Goal: Check status: Check status

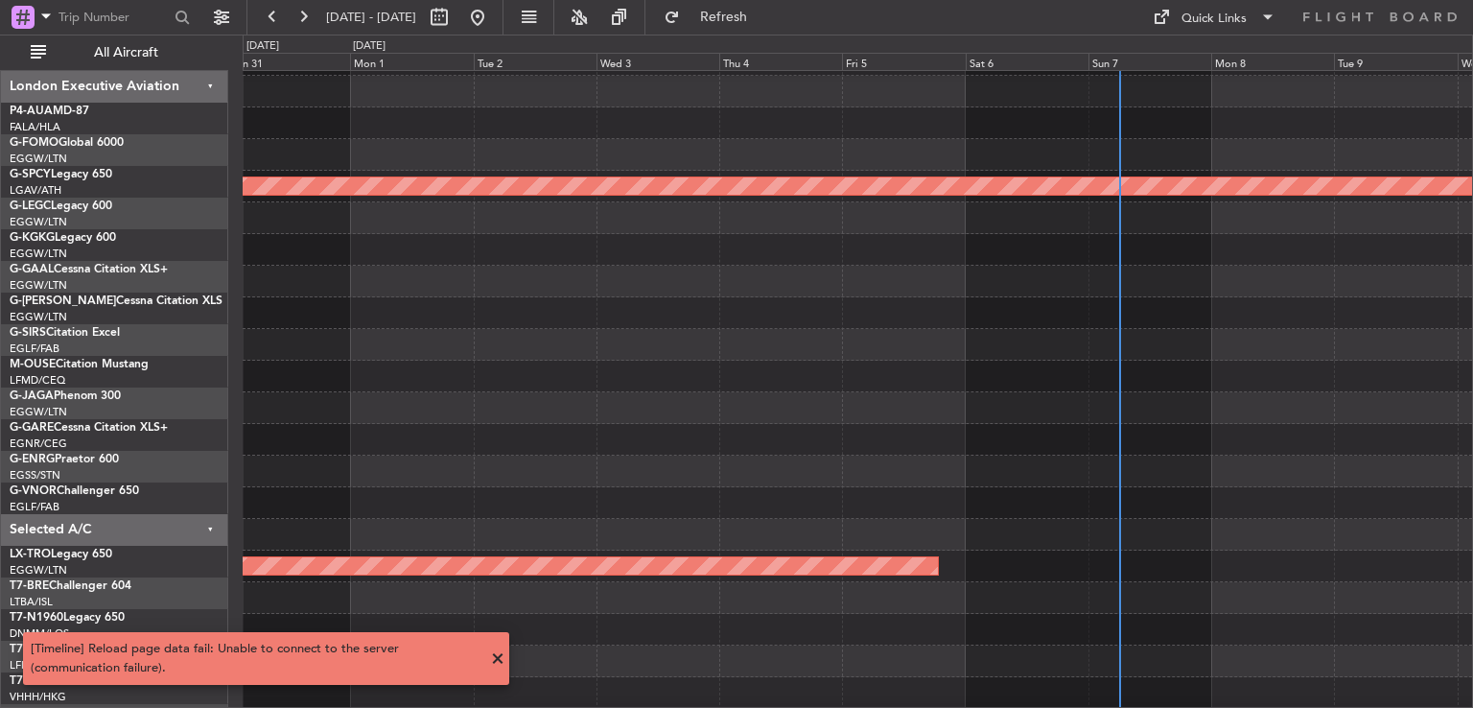
scroll to position [58, 0]
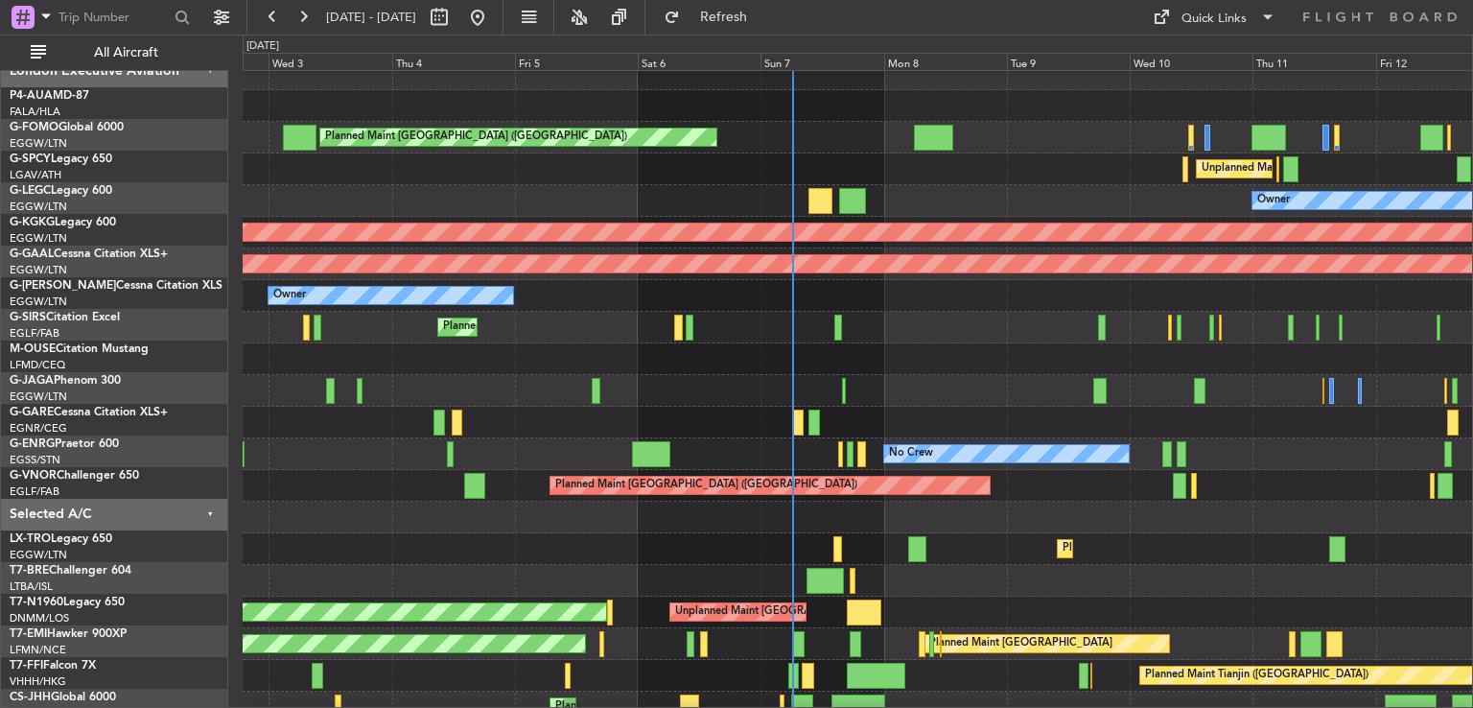
scroll to position [11, 0]
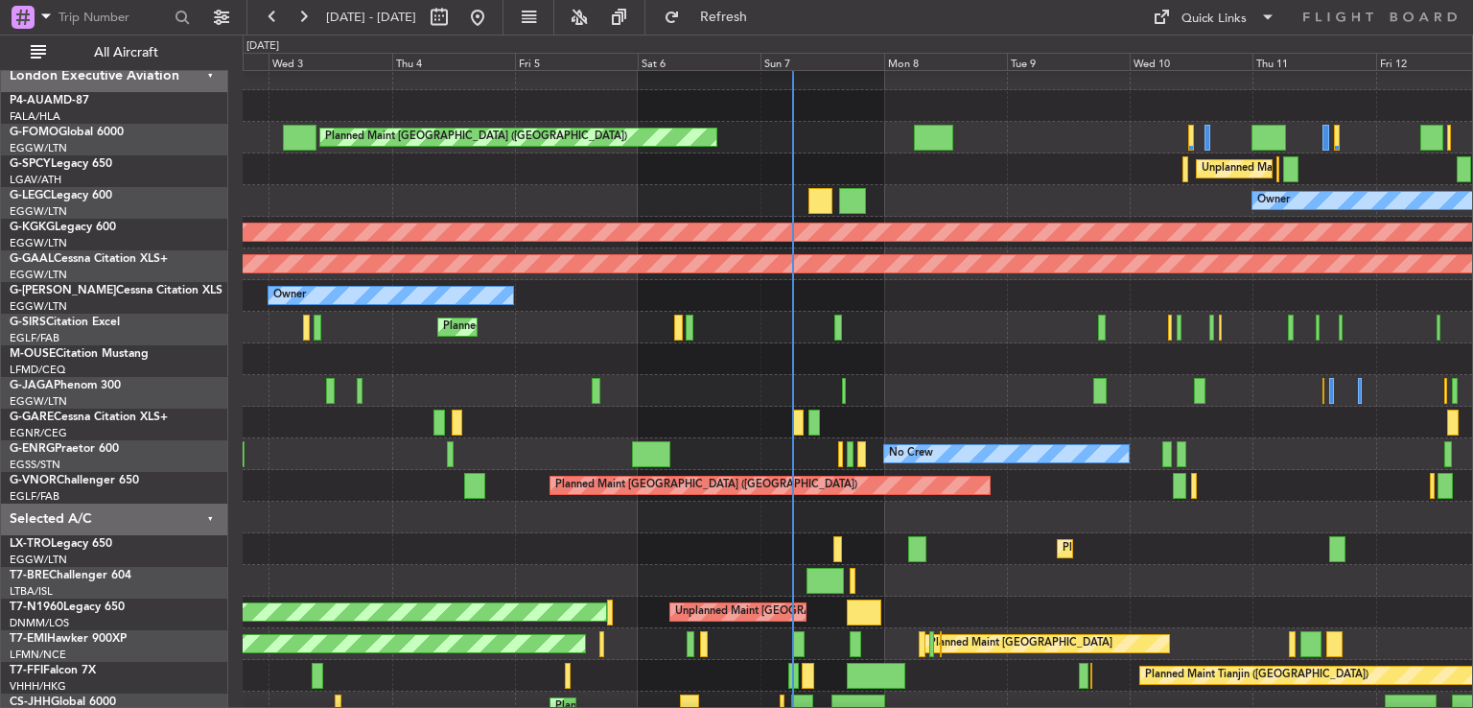
click at [1013, 556] on div "Planned Maint Dusseldorf" at bounding box center [858, 549] width 1230 height 32
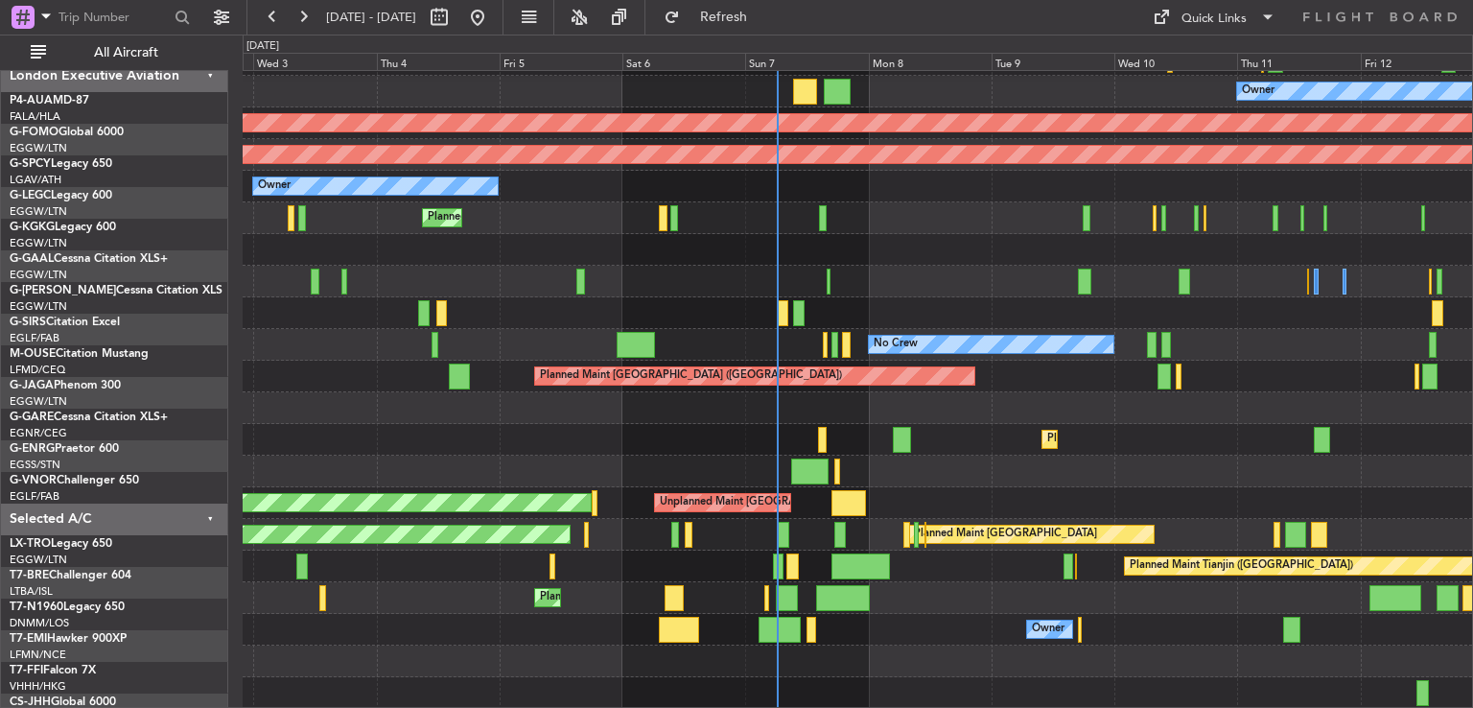
scroll to position [122, 0]
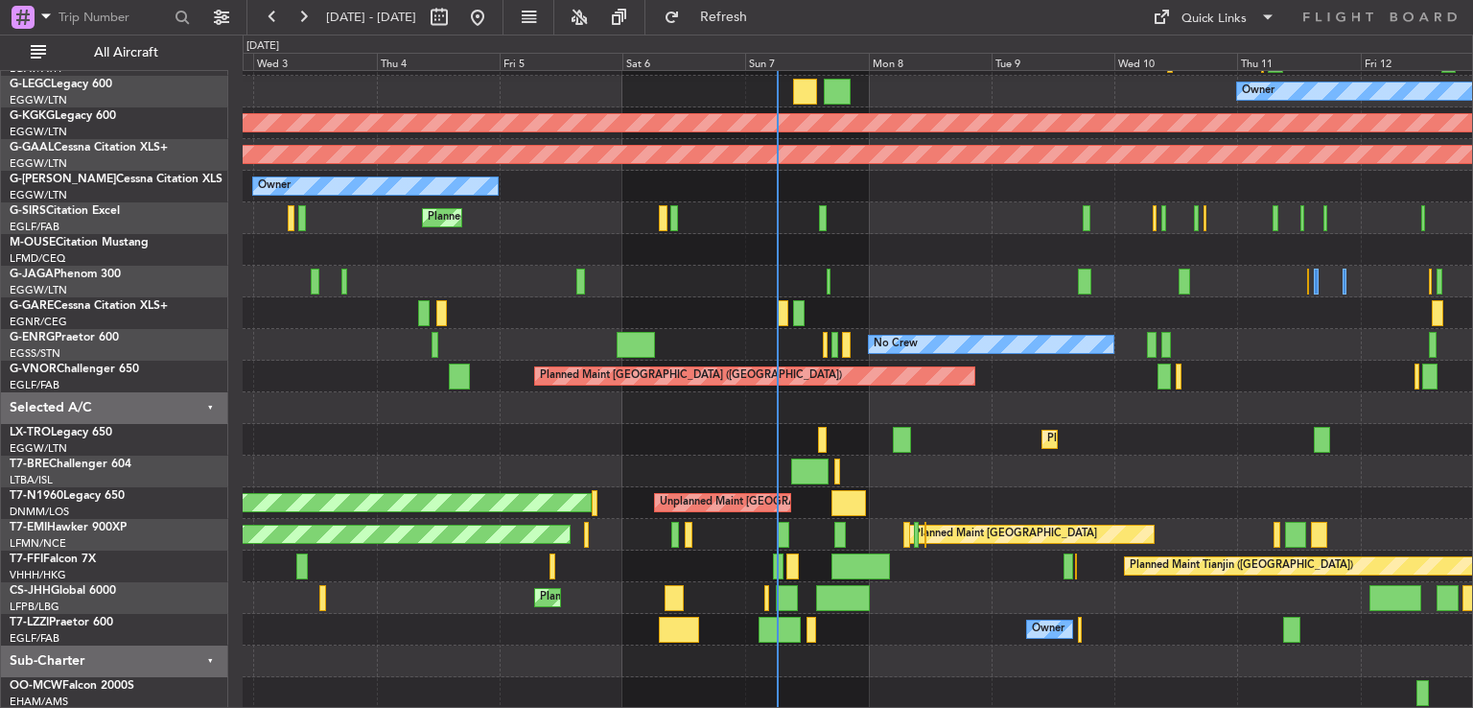
click at [931, 435] on div "Unplanned Maint [GEOGRAPHIC_DATA] ([PERSON_NAME] Intl) Cleaning [GEOGRAPHIC_DAT…" at bounding box center [858, 329] width 1230 height 760
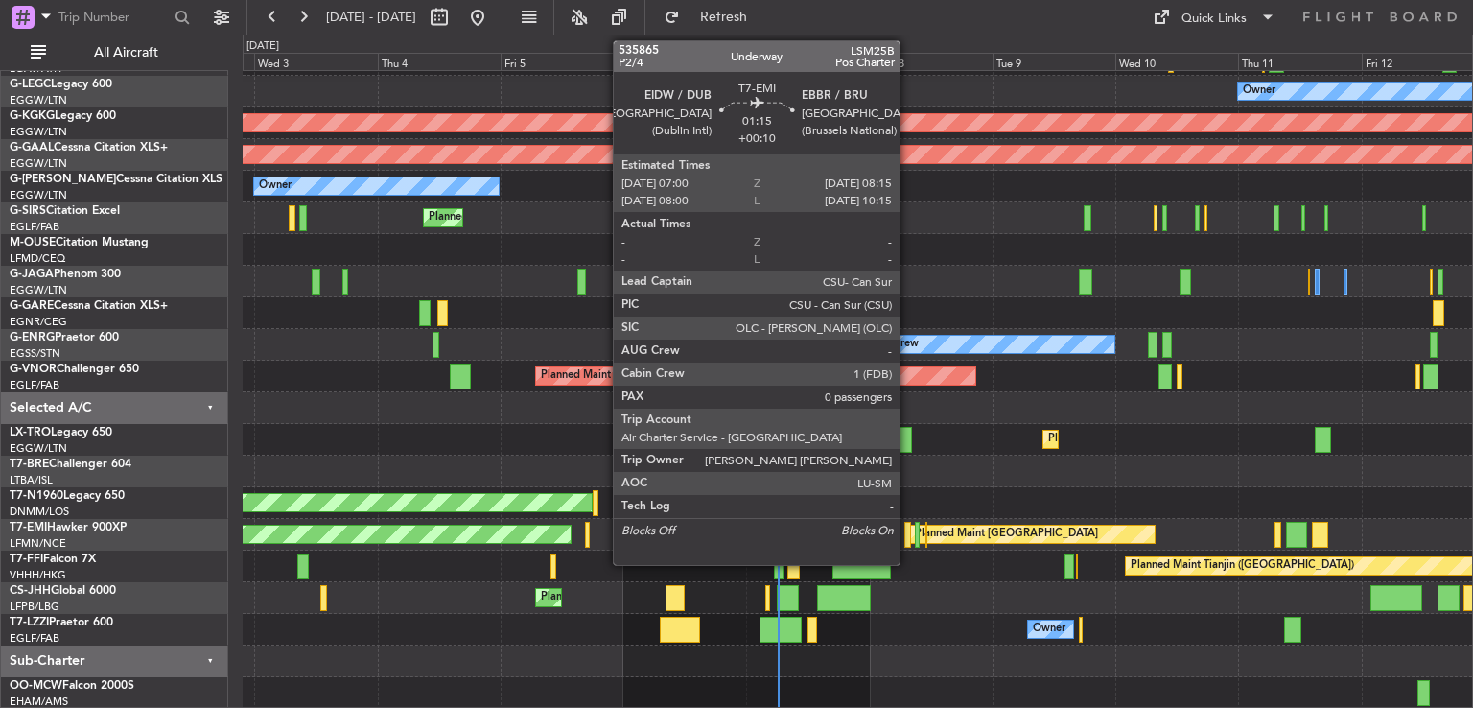
click at [908, 531] on div at bounding box center [908, 535] width 7 height 26
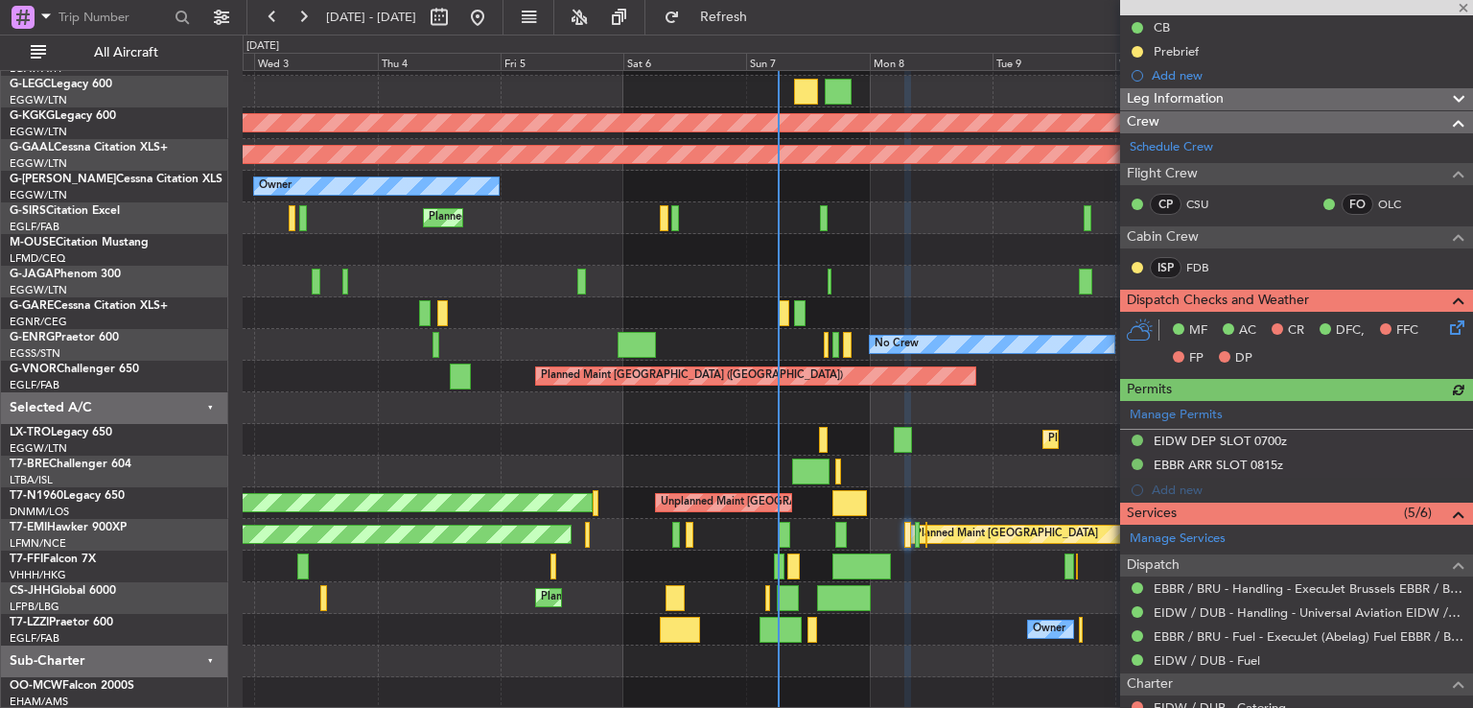
scroll to position [352, 0]
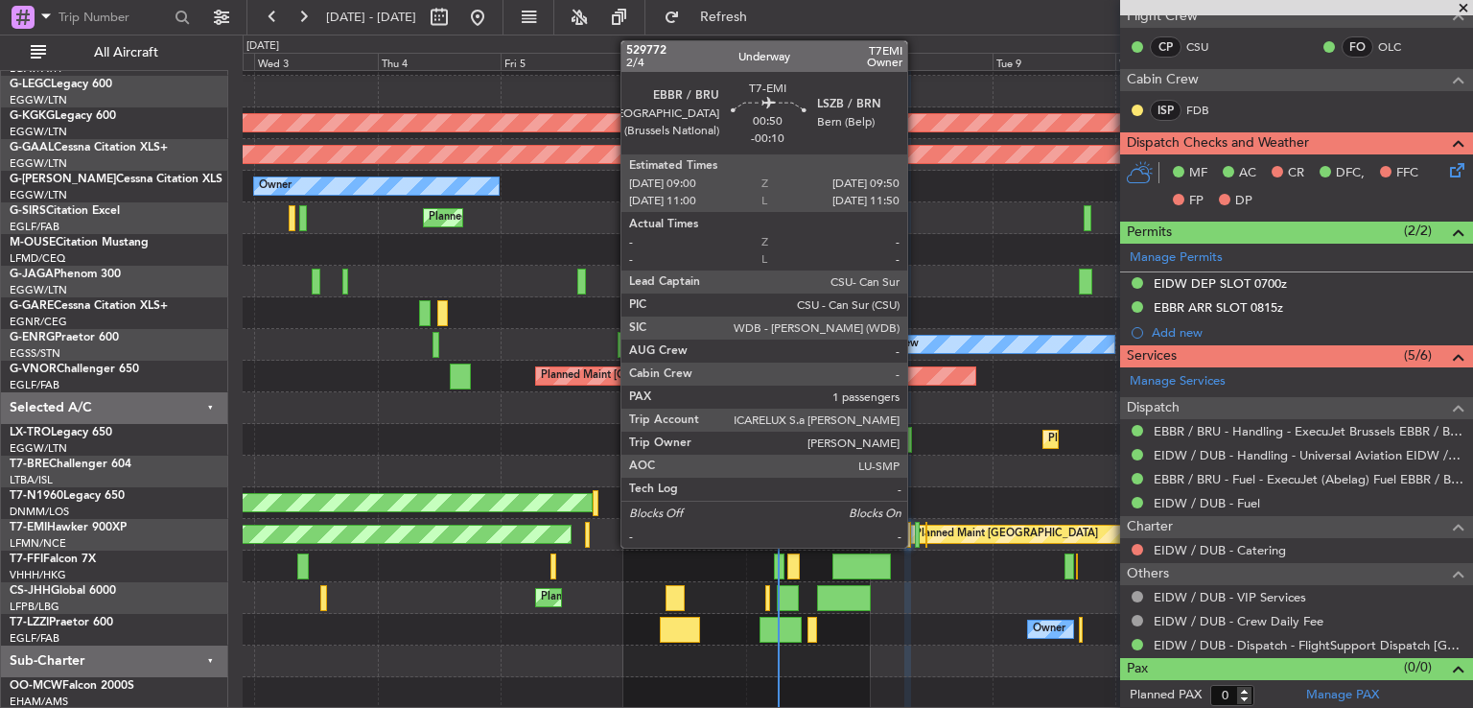
click at [916, 542] on div at bounding box center [917, 535] width 5 height 26
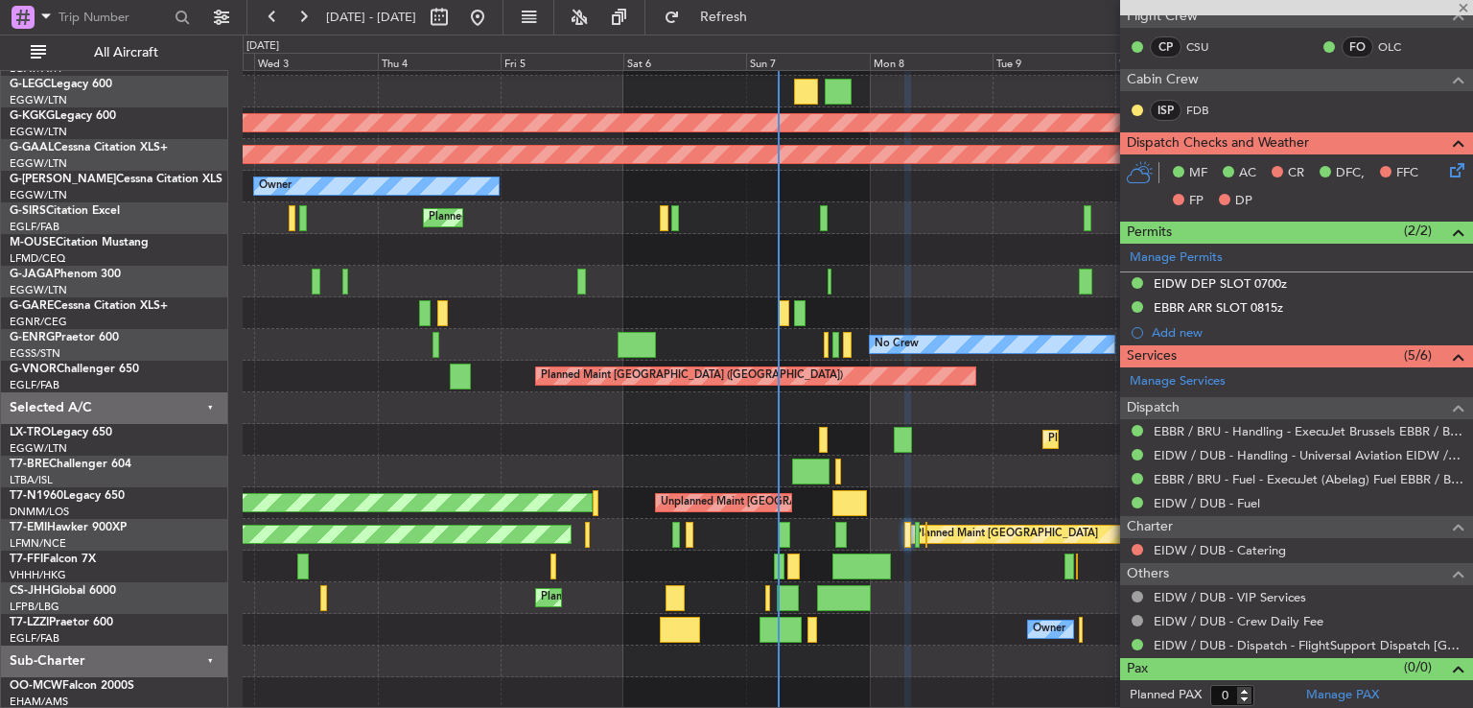
type input "-00:10"
type input "1"
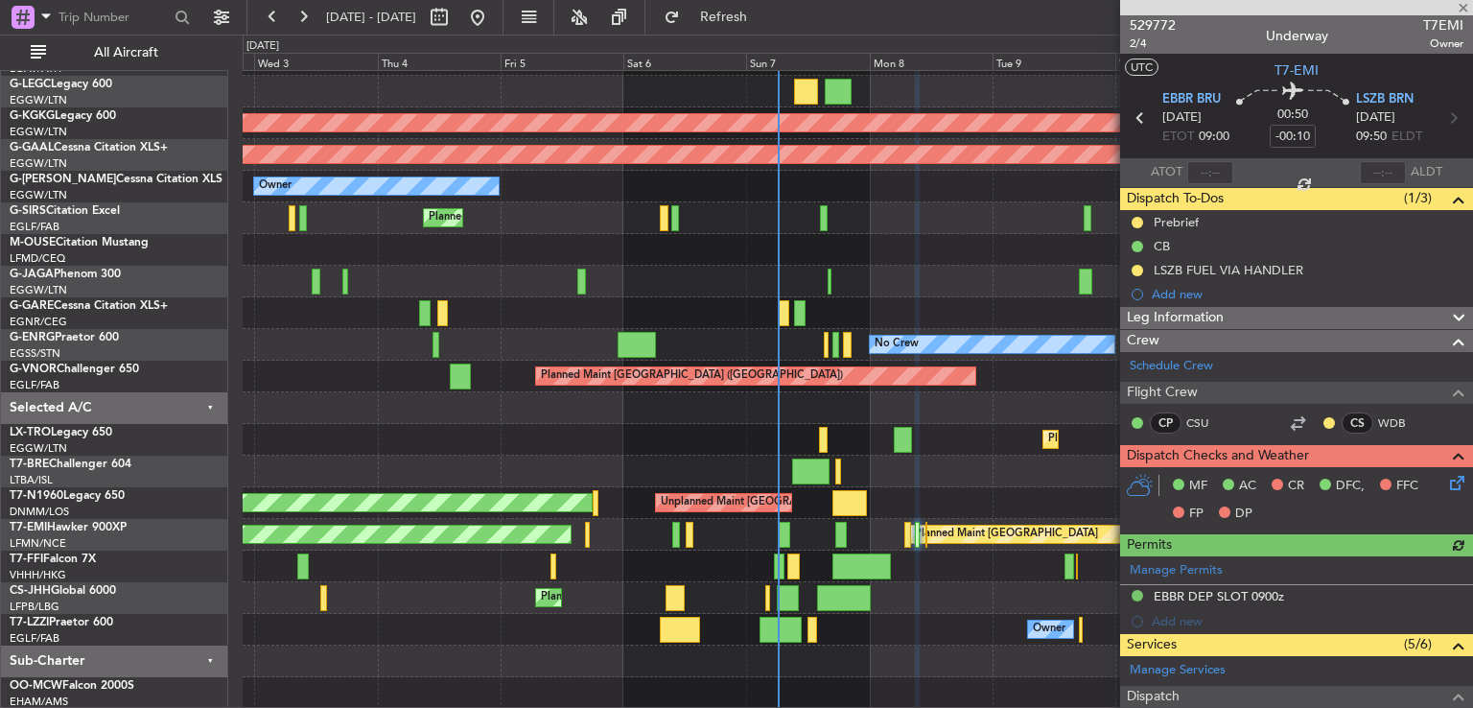
scroll to position [308, 0]
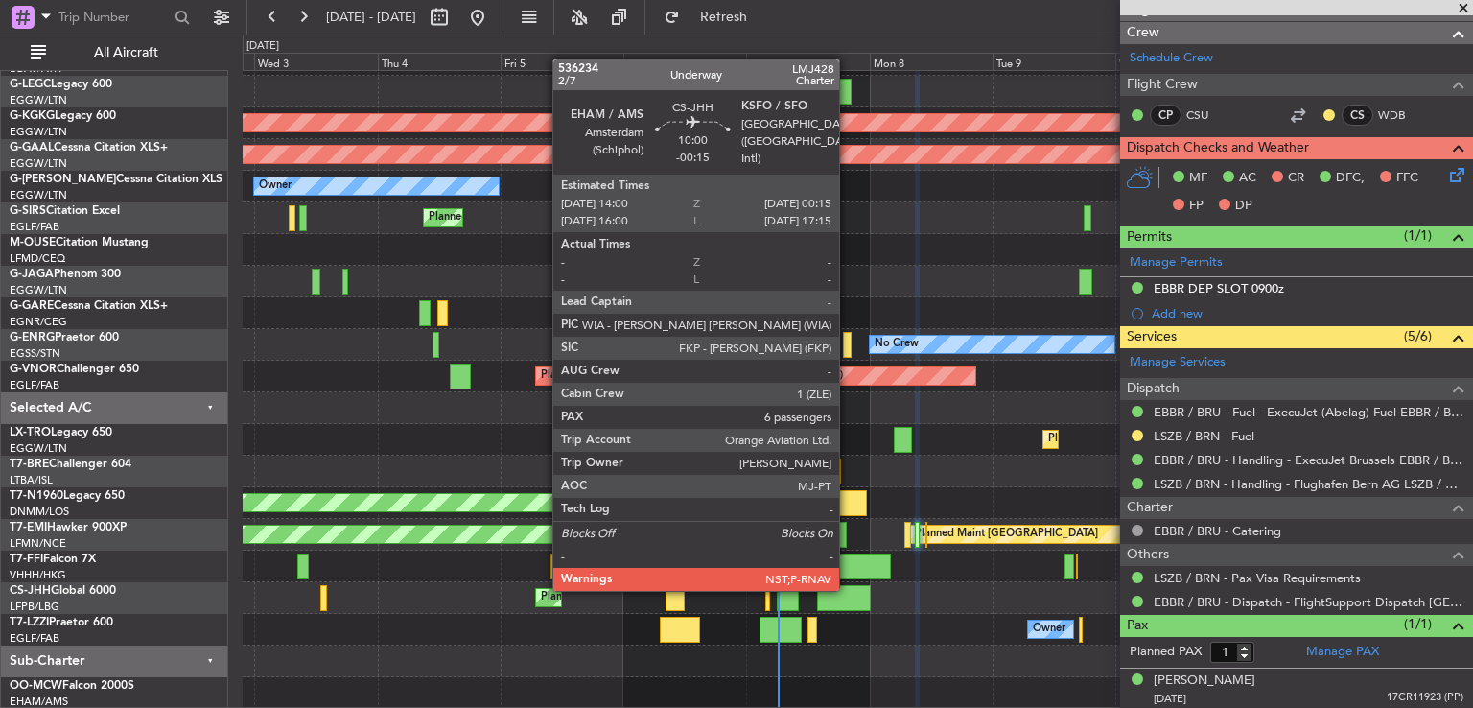
click at [848, 589] on div at bounding box center [843, 598] width 53 height 26
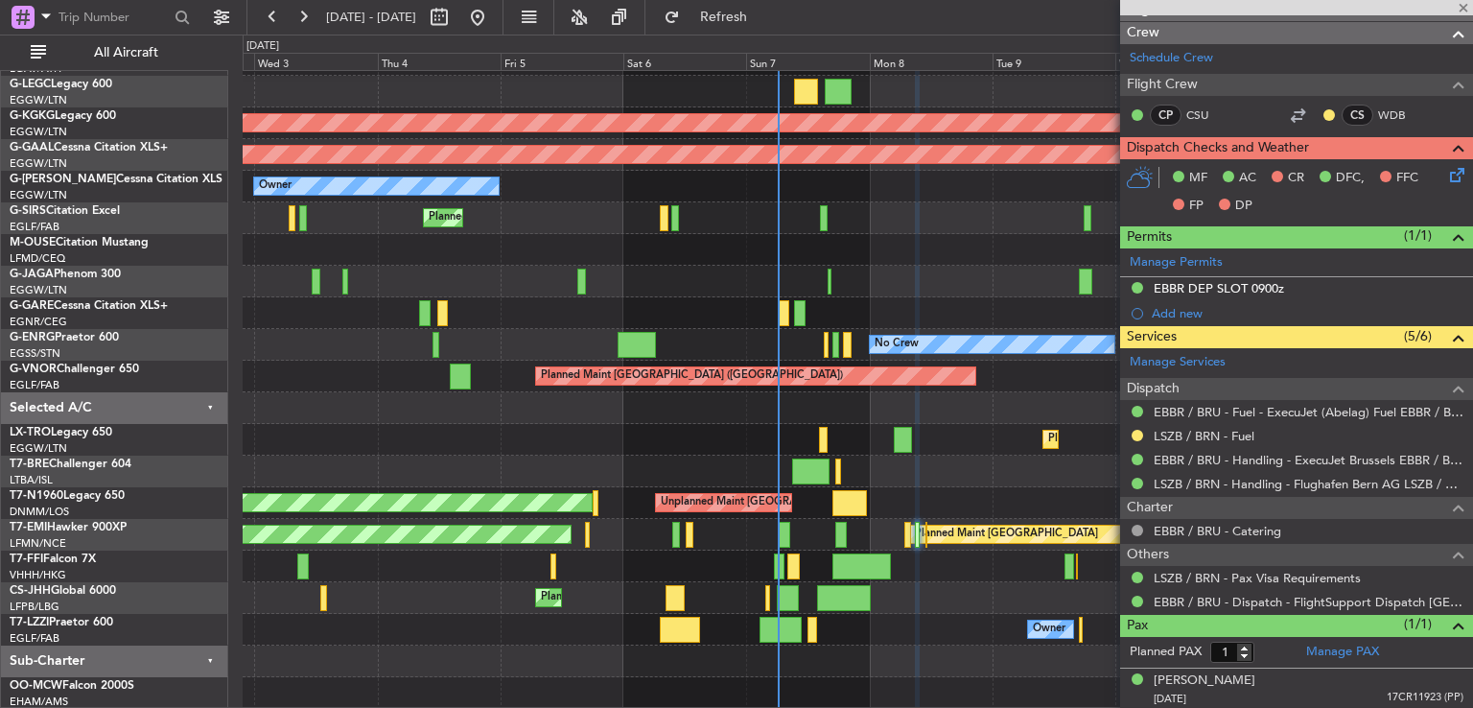
type input "-00:15"
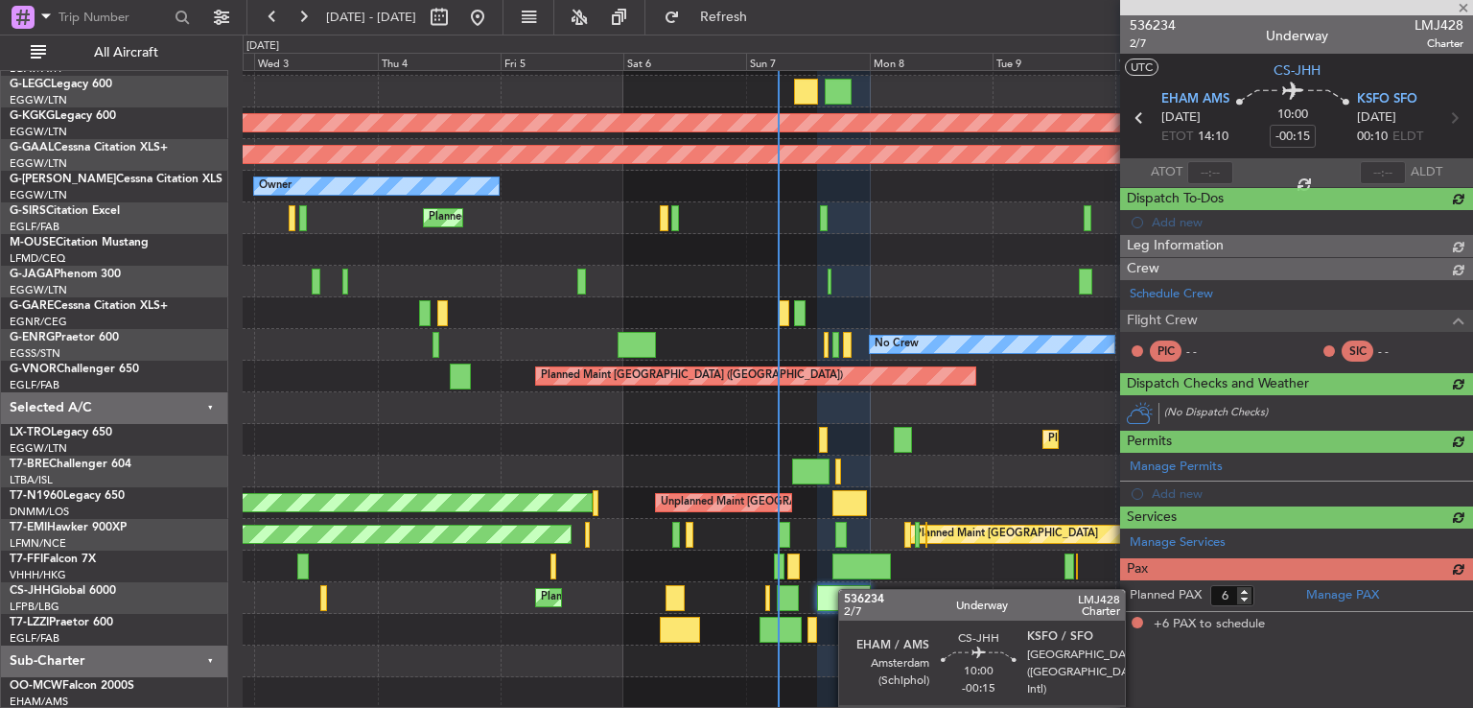
scroll to position [0, 0]
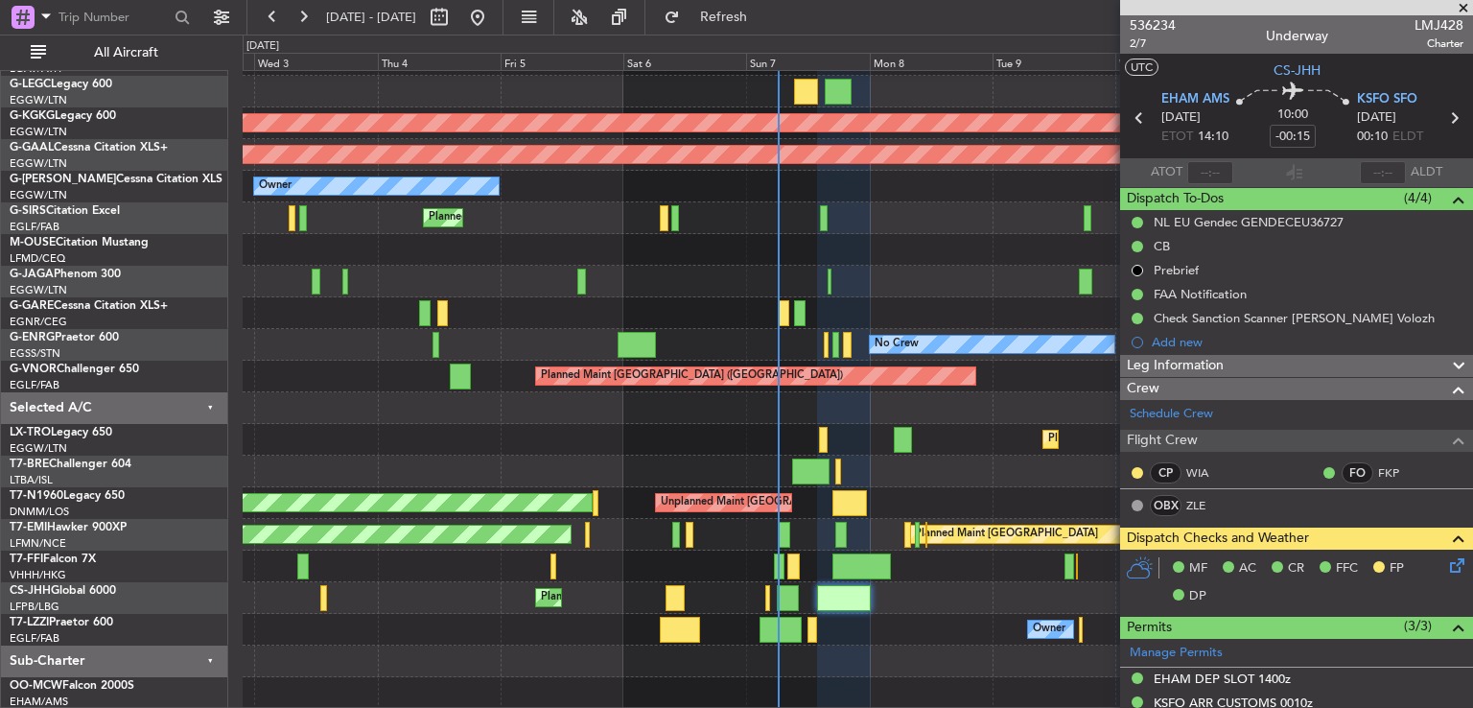
drag, startPoint x: 1416, startPoint y: 396, endPoint x: 1472, endPoint y: 243, distance: 163.6
click at [1472, 243] on article "536234 2/7 Underway LMJ428 Charter UTC CS-JHH EHAM AMS [DATE] ETOT 14:10 10:00 …" at bounding box center [1296, 361] width 353 height 693
click at [1466, 5] on span at bounding box center [1463, 8] width 19 height 17
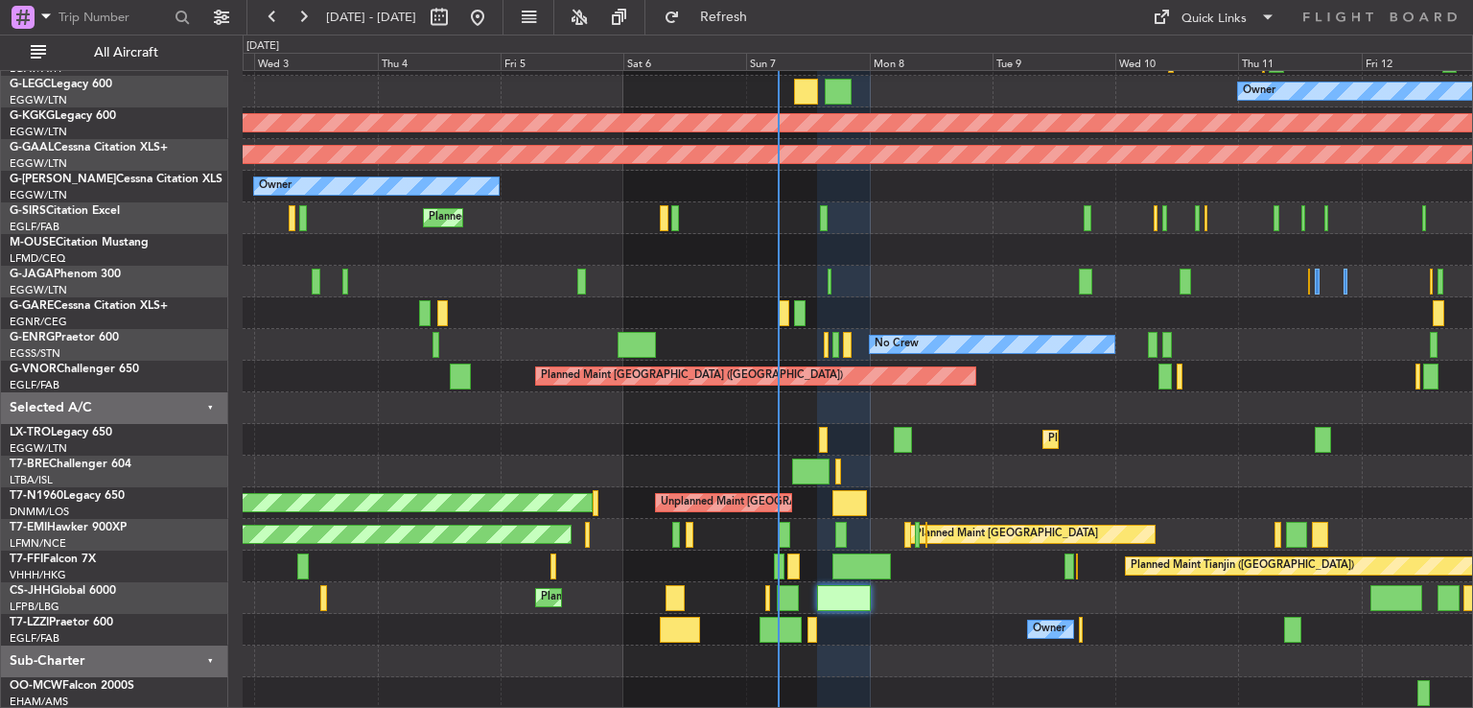
type input "0"
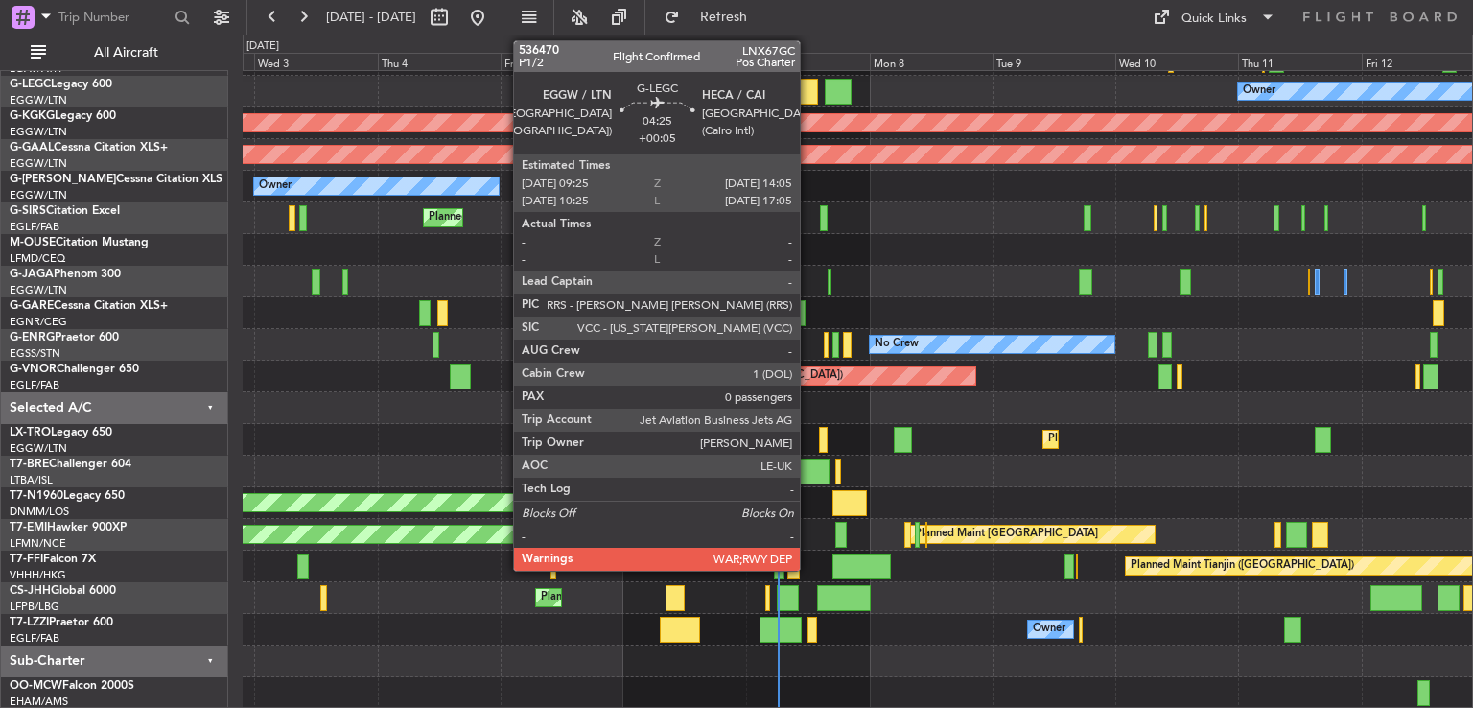
click at [809, 89] on div at bounding box center [806, 92] width 24 height 26
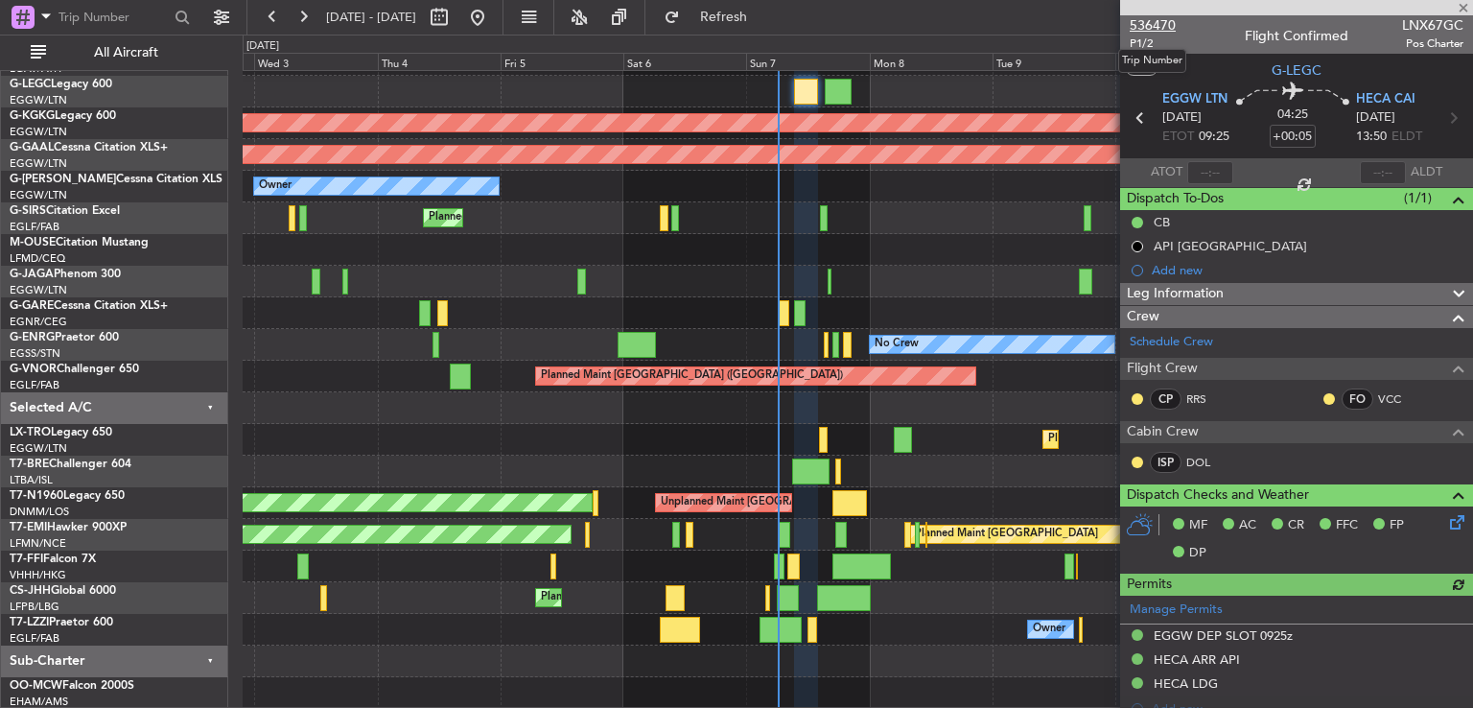
click at [1142, 27] on span "536470" at bounding box center [1153, 25] width 46 height 20
click at [1461, 8] on span at bounding box center [1463, 8] width 19 height 17
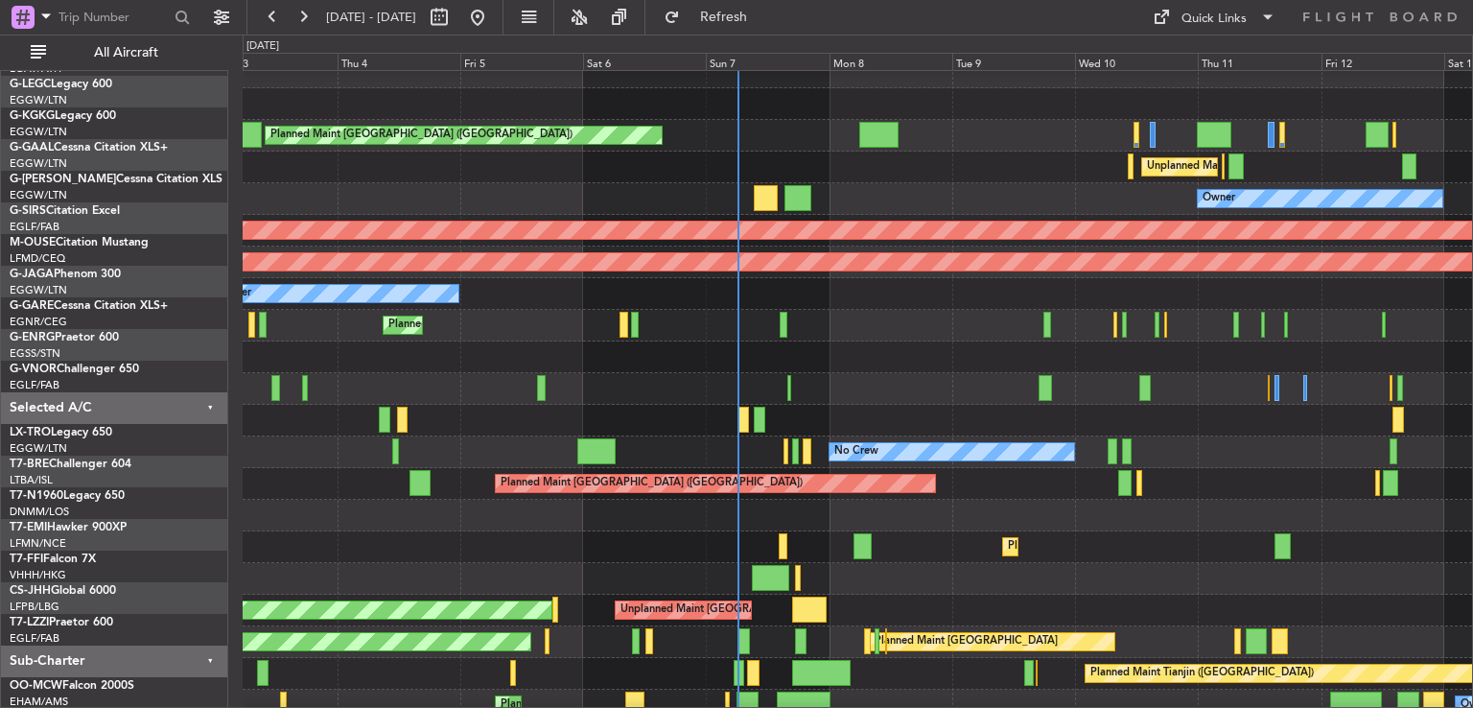
scroll to position [15, 0]
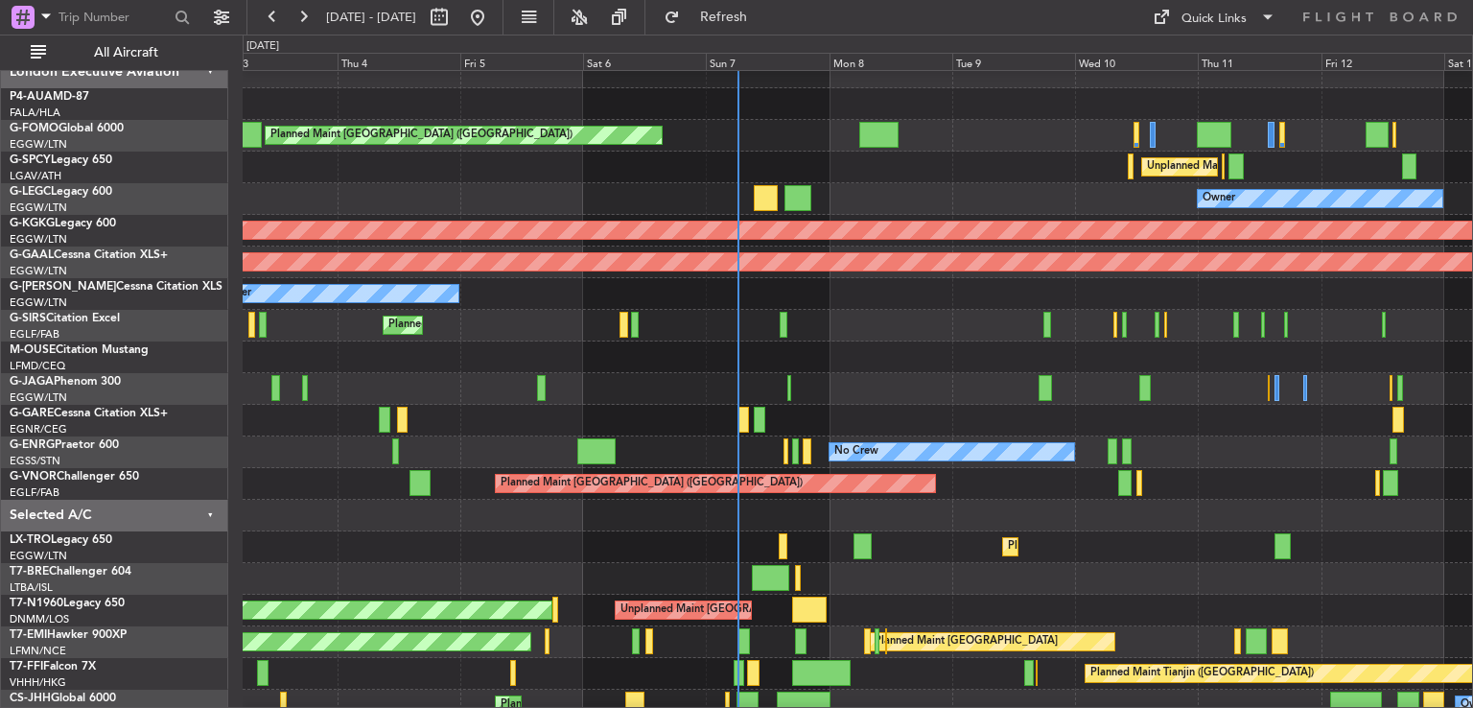
click at [950, 318] on div "Planned Maint [GEOGRAPHIC_DATA] ([GEOGRAPHIC_DATA])" at bounding box center [858, 326] width 1230 height 32
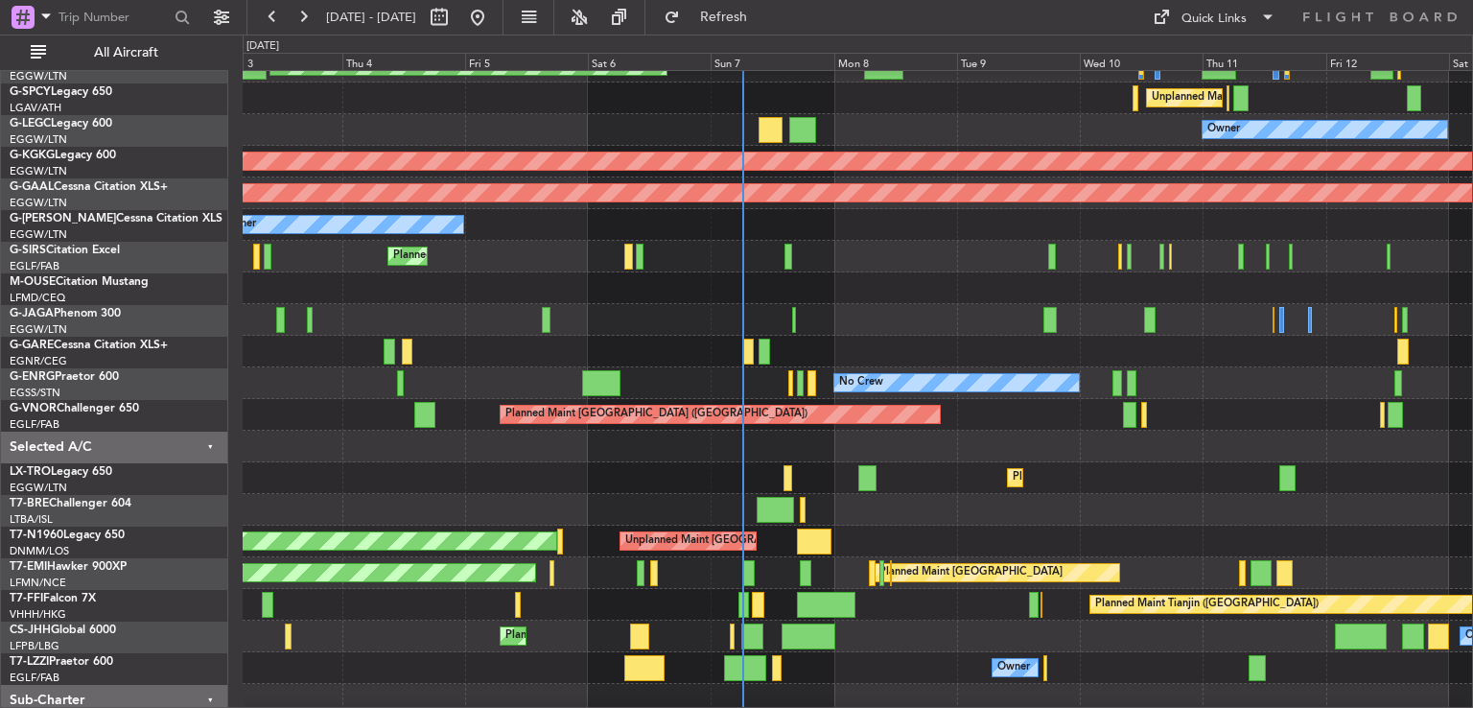
click at [854, 261] on div "Planned Maint [GEOGRAPHIC_DATA] ([GEOGRAPHIC_DATA])" at bounding box center [858, 257] width 1230 height 32
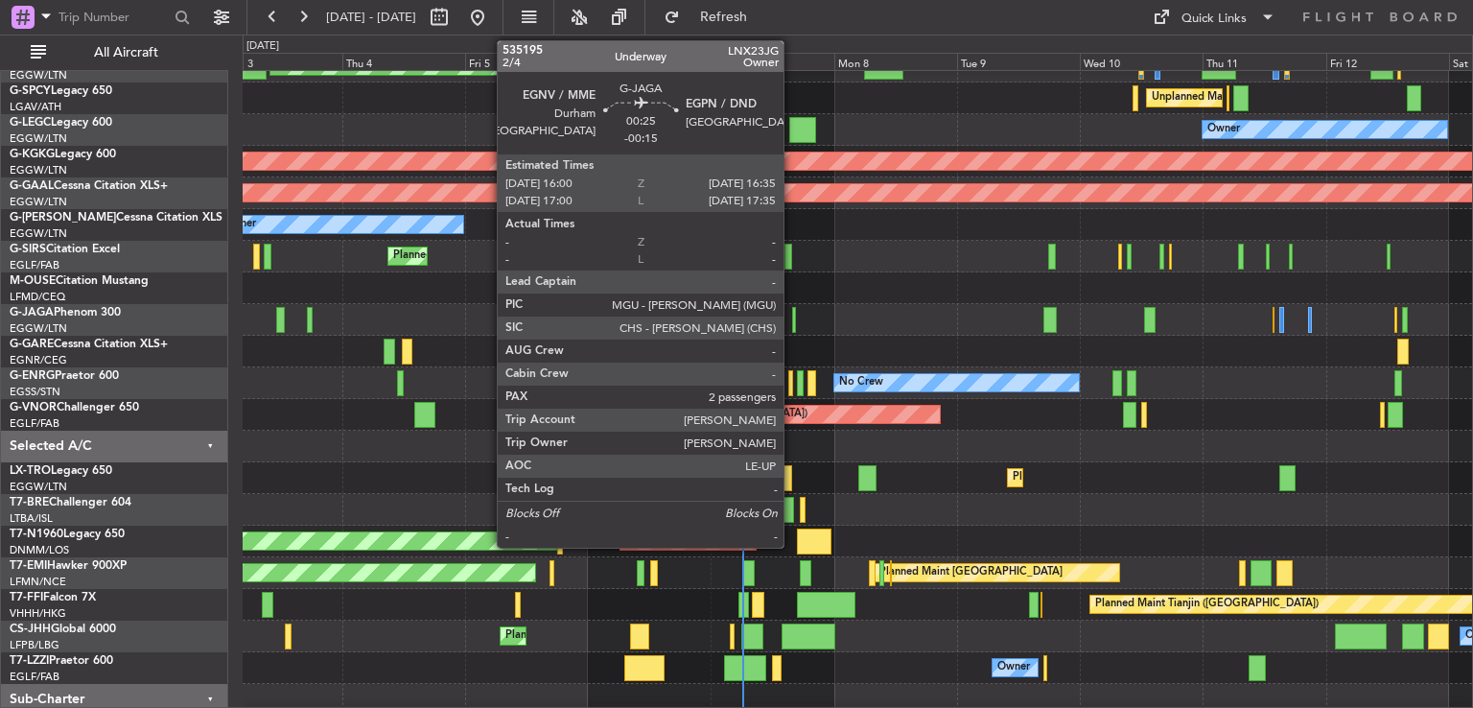
click at [792, 318] on div at bounding box center [794, 320] width 4 height 26
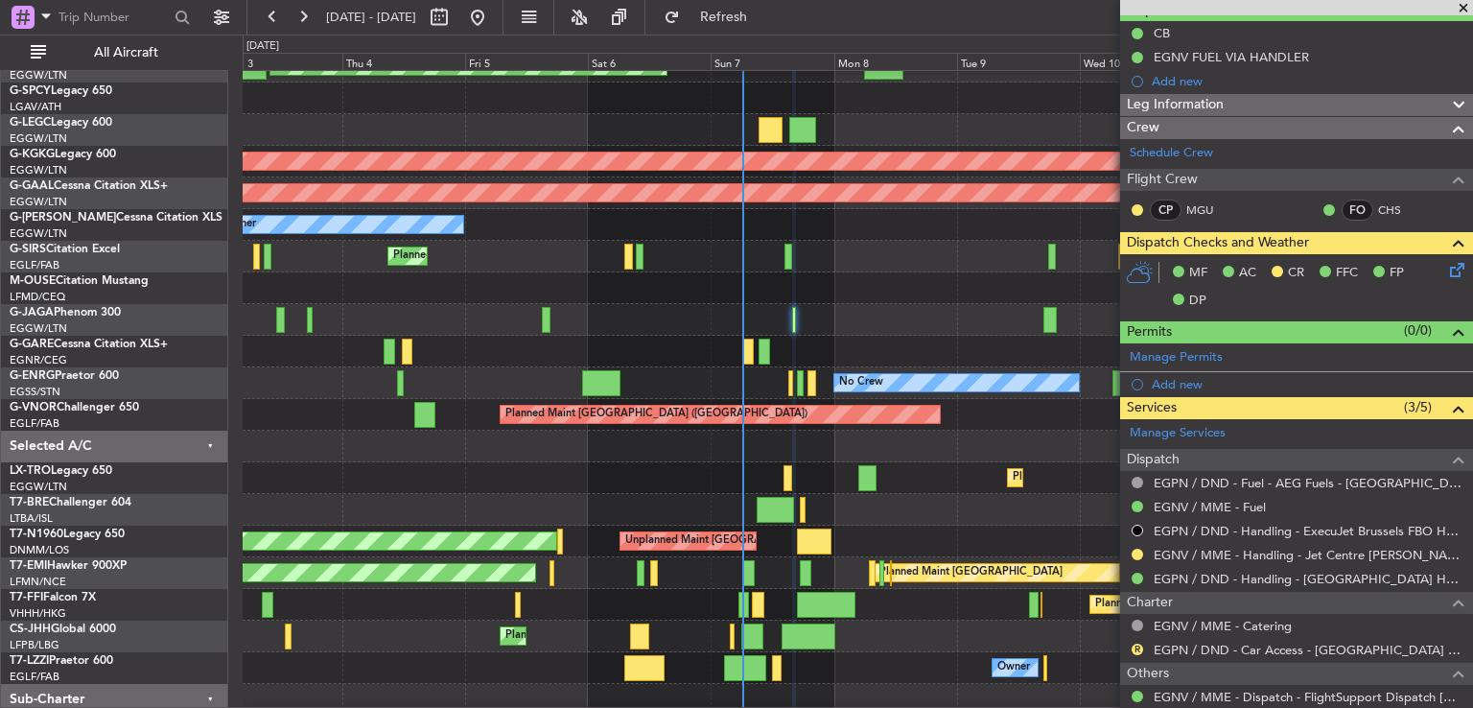
scroll to position [0, 0]
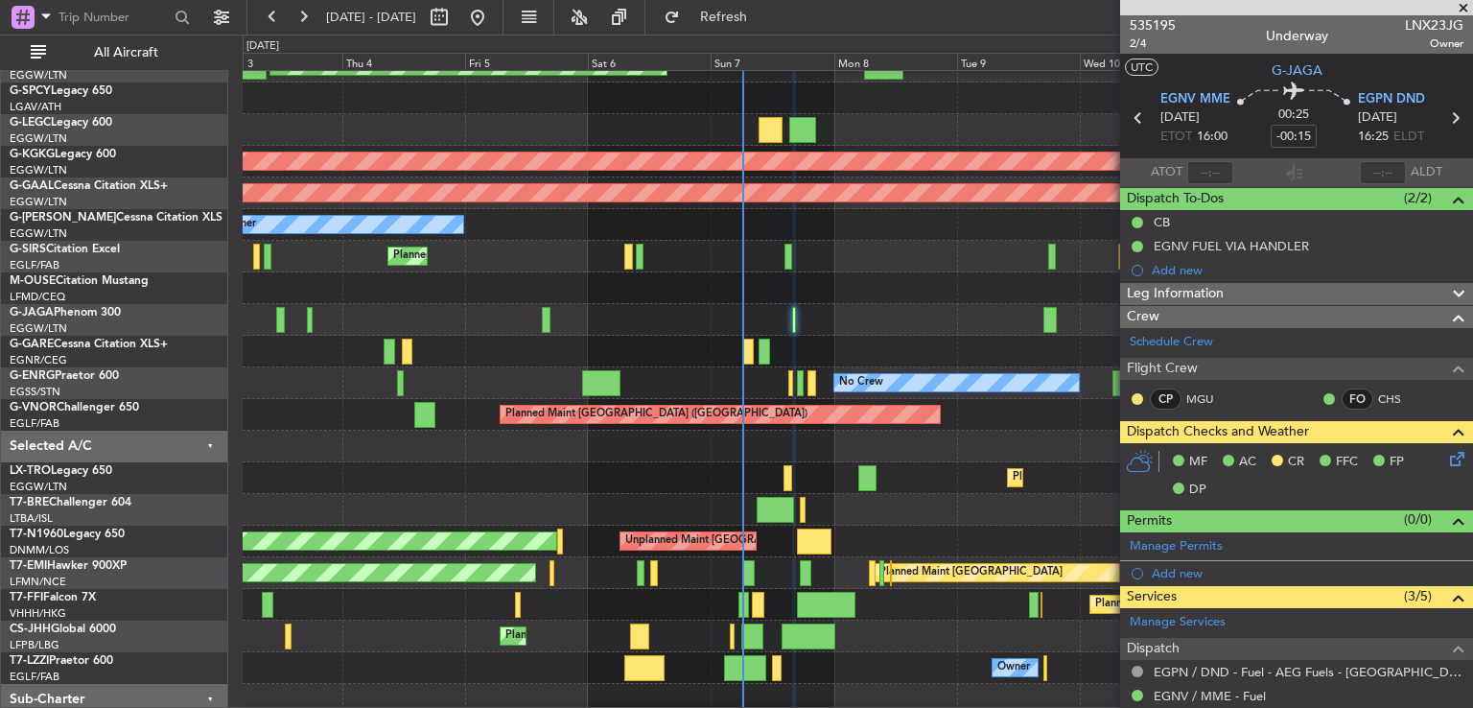
click at [1464, 1] on span at bounding box center [1463, 8] width 19 height 17
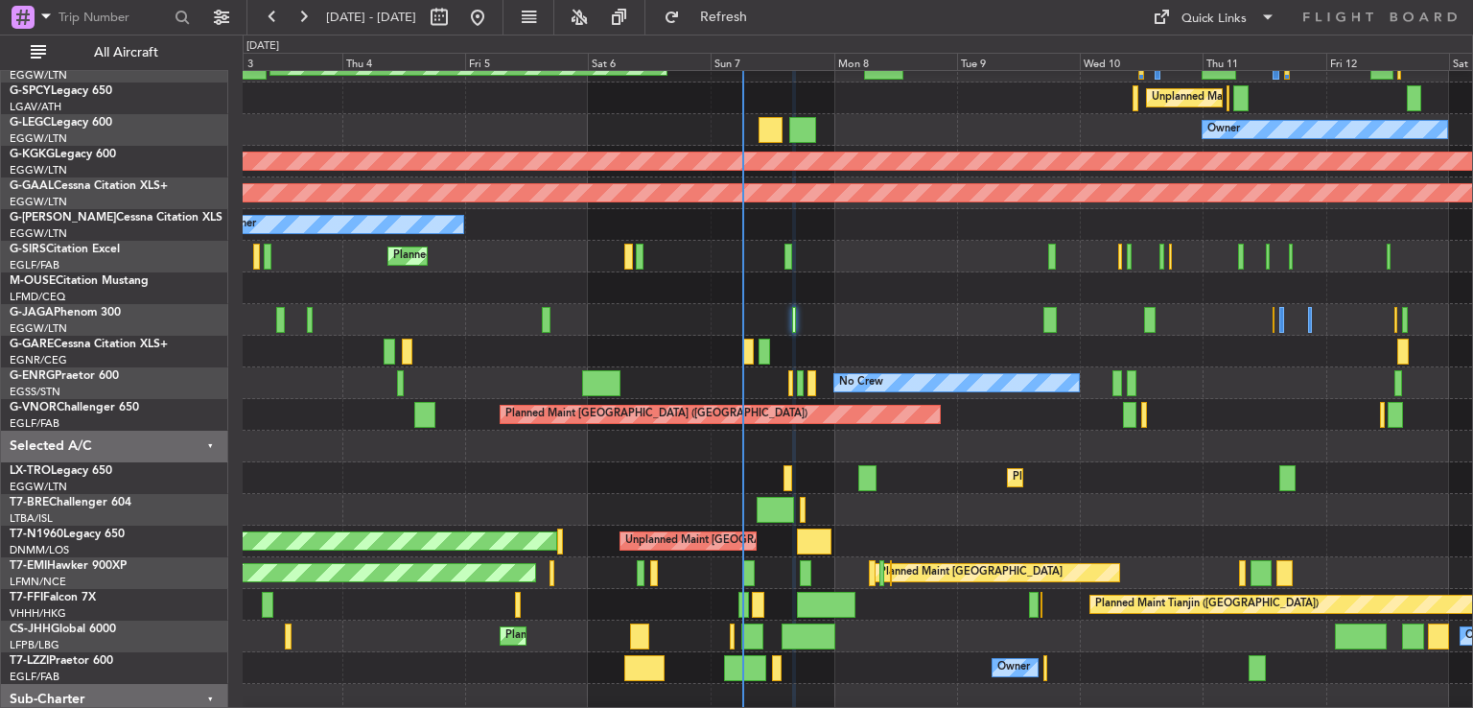
type input "0"
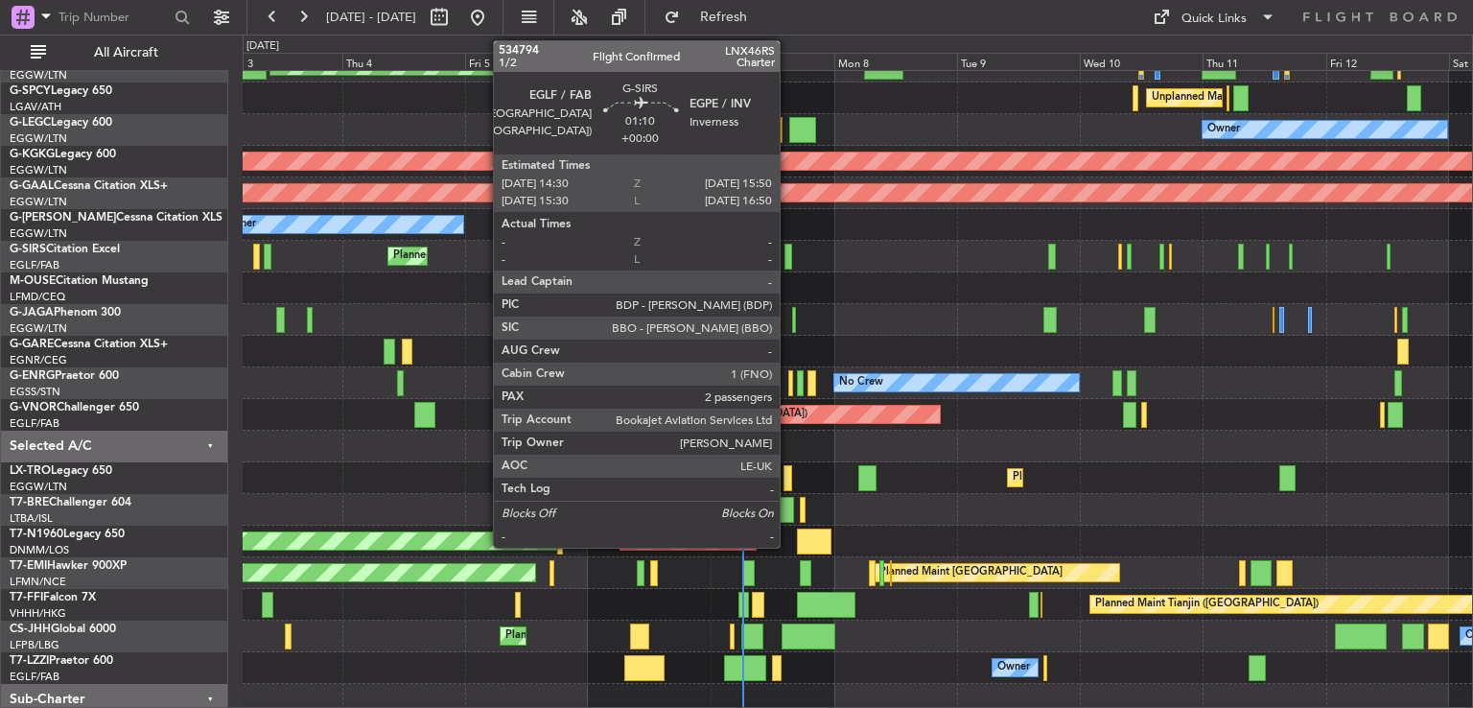
click at [788, 248] on div at bounding box center [789, 257] width 8 height 26
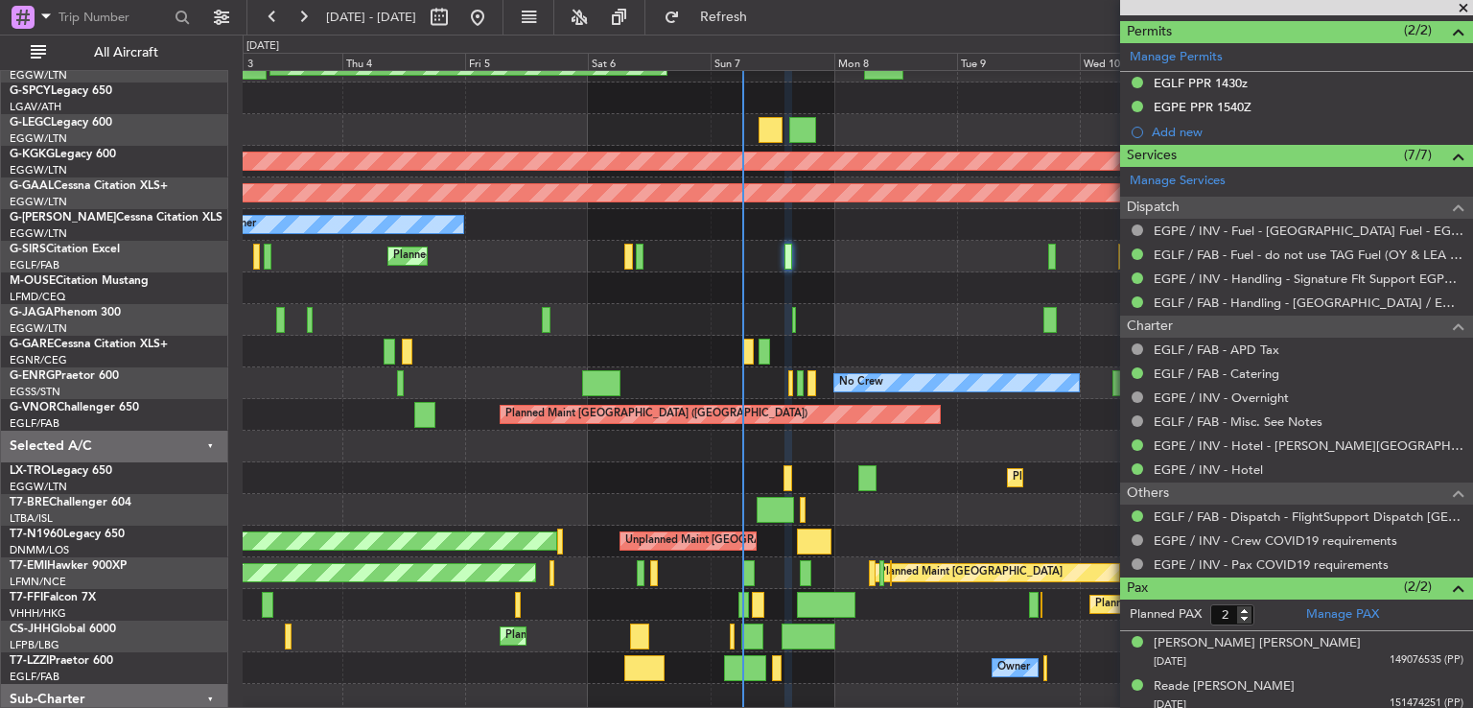
scroll to position [529, 0]
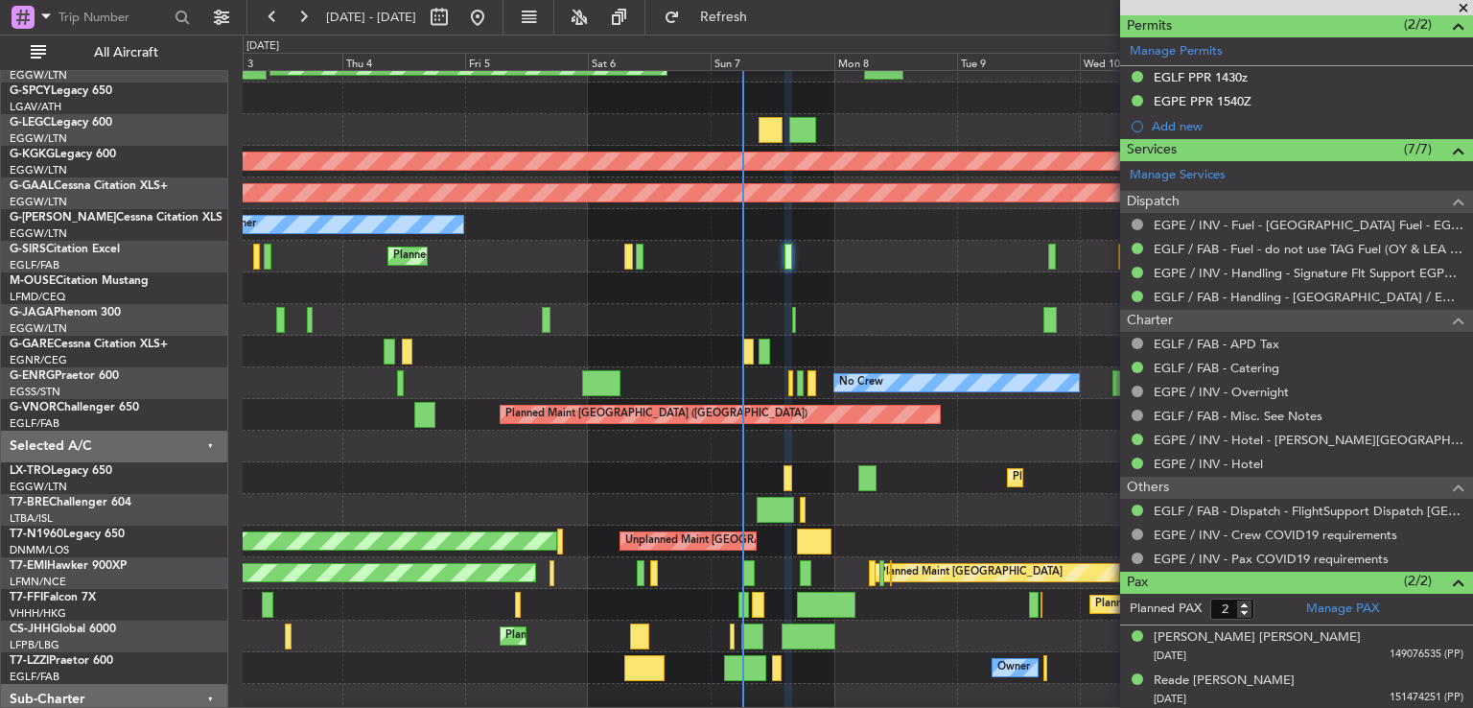
click at [1462, 8] on span at bounding box center [1463, 8] width 19 height 17
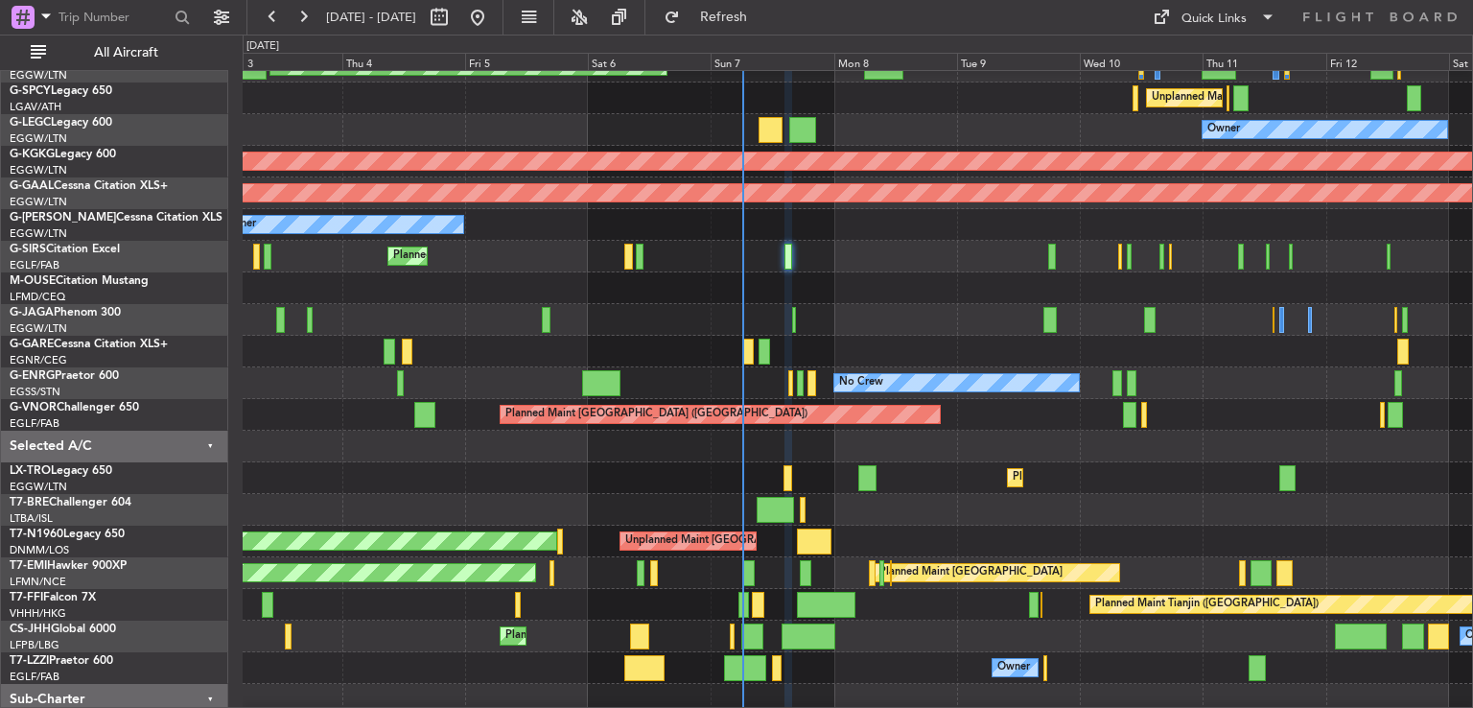
type input "0"
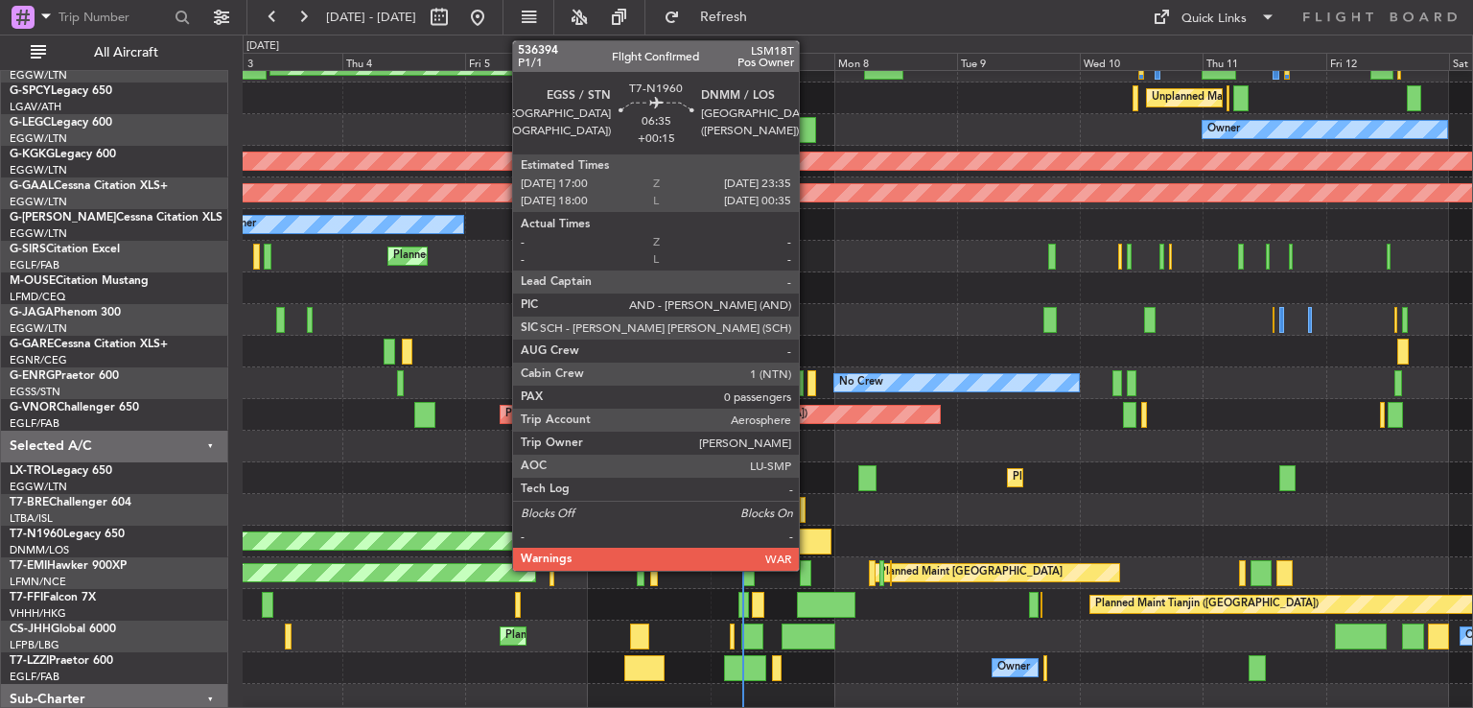
click at [808, 538] on div at bounding box center [814, 542] width 35 height 26
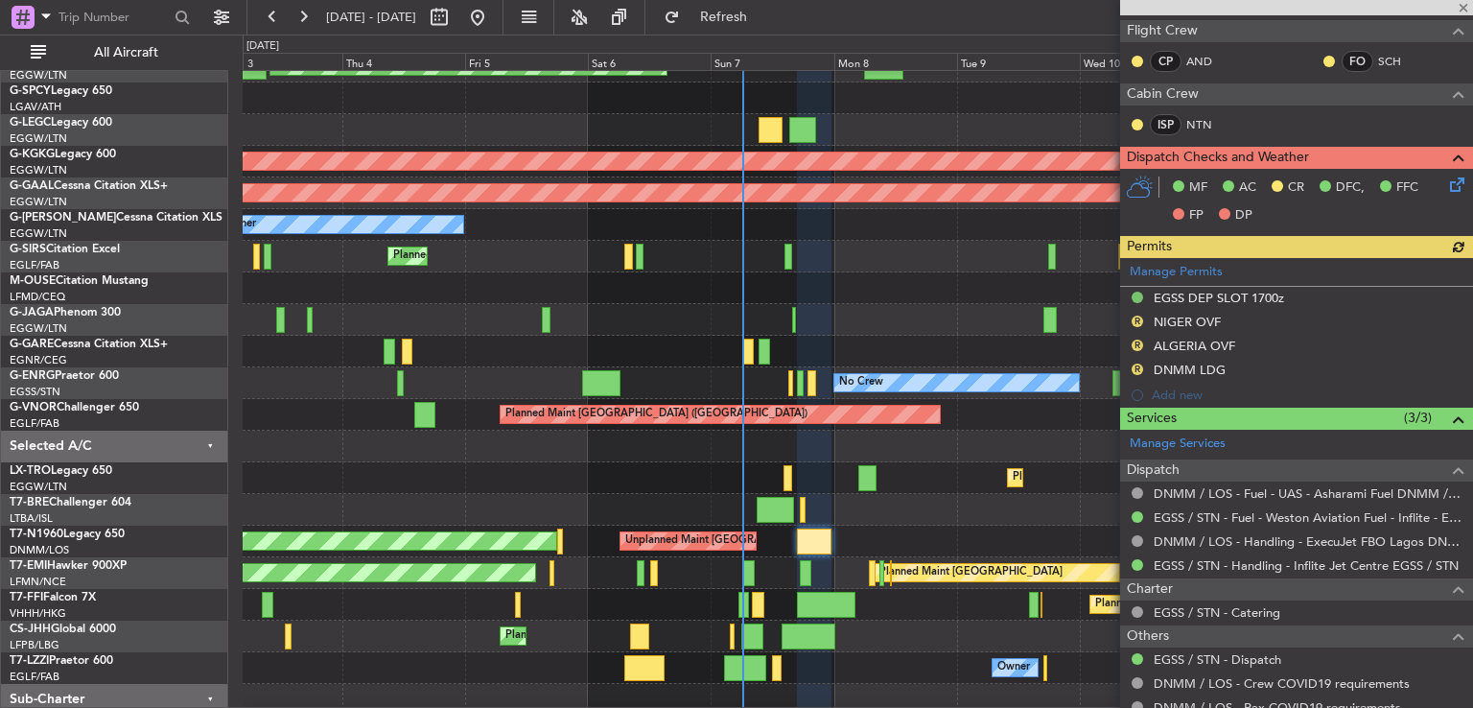
scroll to position [400, 0]
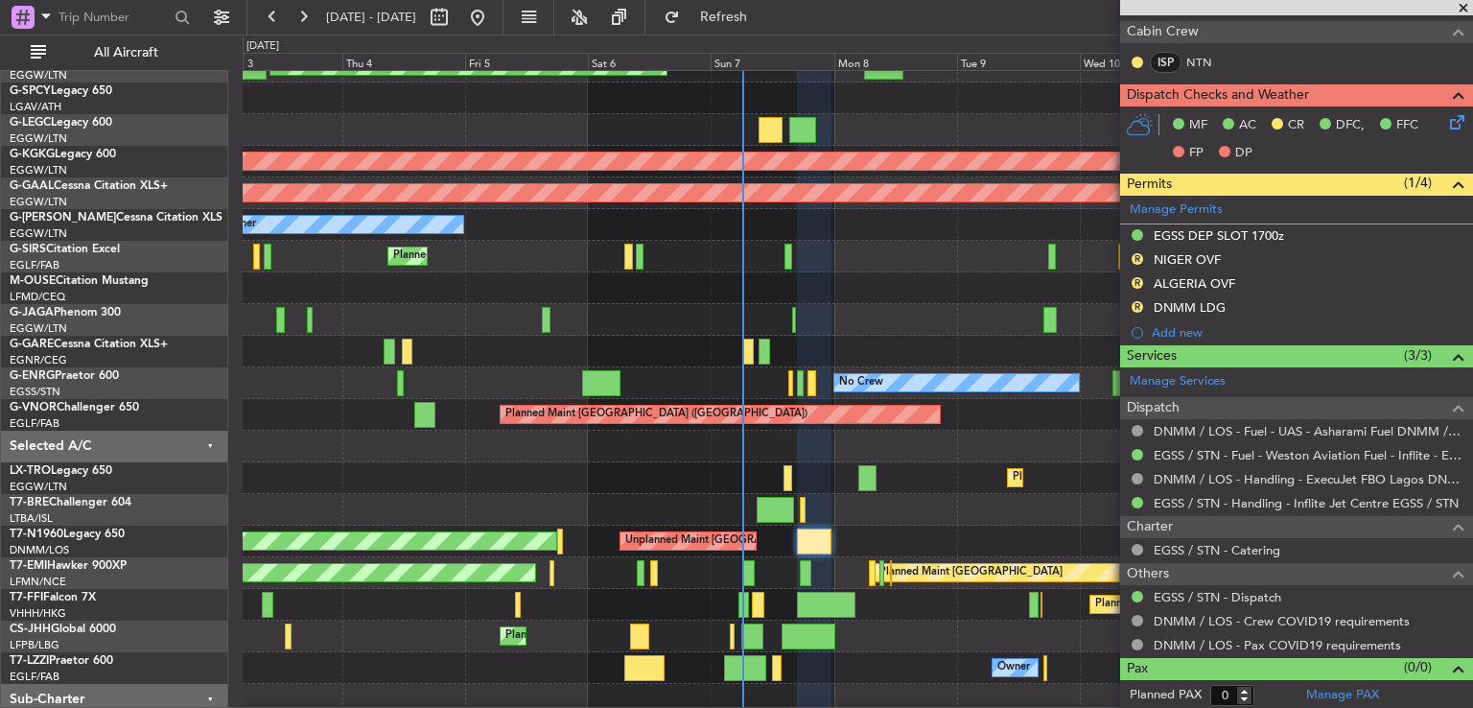
click at [1468, 3] on span at bounding box center [1463, 8] width 19 height 17
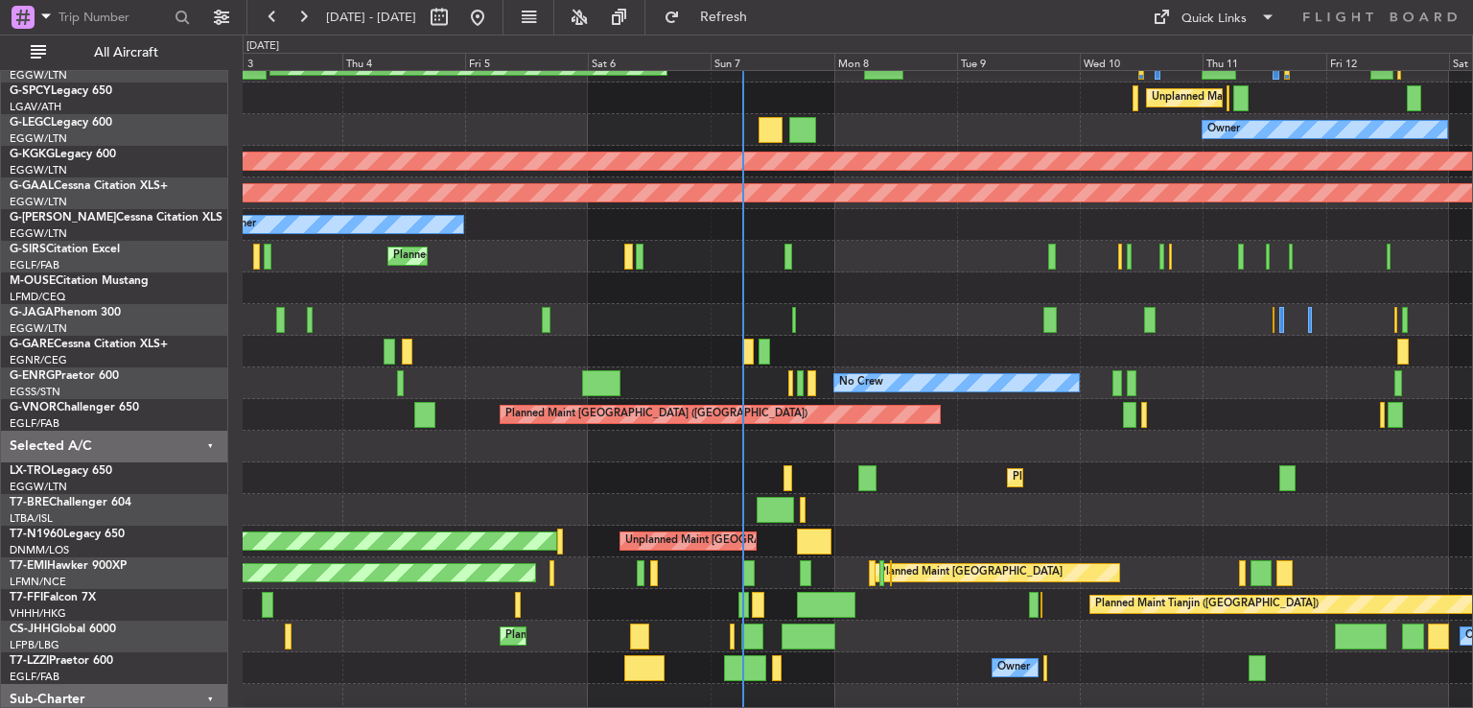
scroll to position [0, 0]
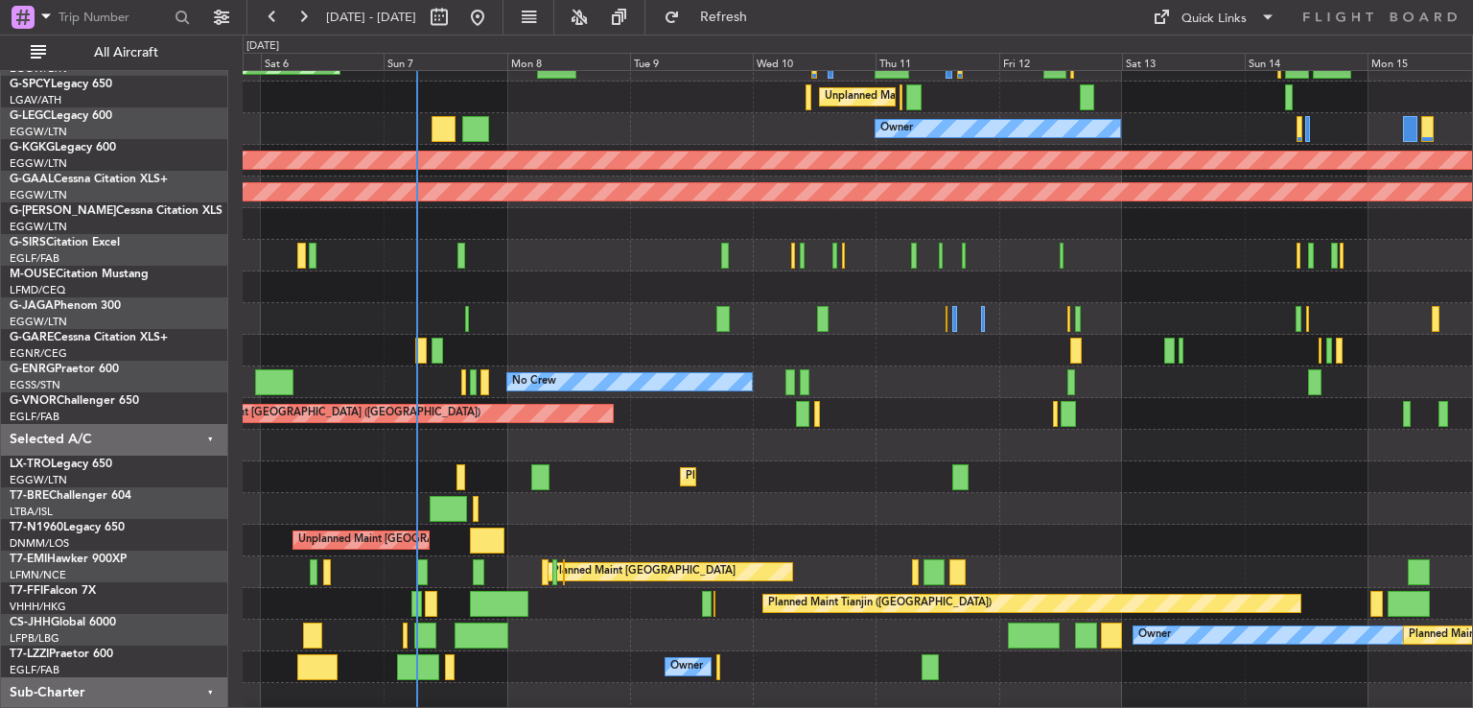
click at [857, 545] on div "Unplanned Maint [GEOGRAPHIC_DATA] ([GEOGRAPHIC_DATA]) Planned Maint [GEOGRAPHIC…" at bounding box center [858, 541] width 1230 height 32
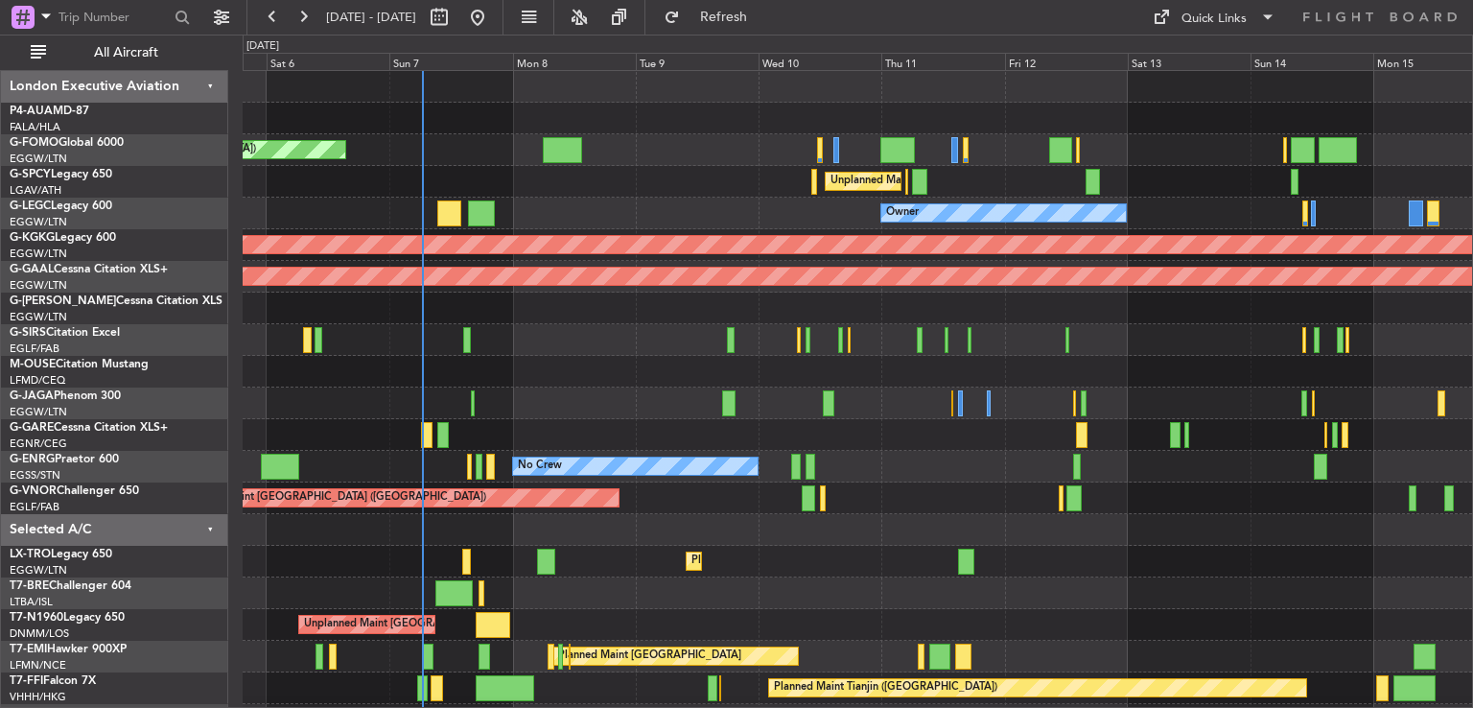
click at [610, 541] on div "Planned Maint [GEOGRAPHIC_DATA] ([GEOGRAPHIC_DATA]) Unplanned Maint [GEOGRAPHIC…" at bounding box center [858, 451] width 1230 height 760
